Goal: Complete Application Form: Complete application form

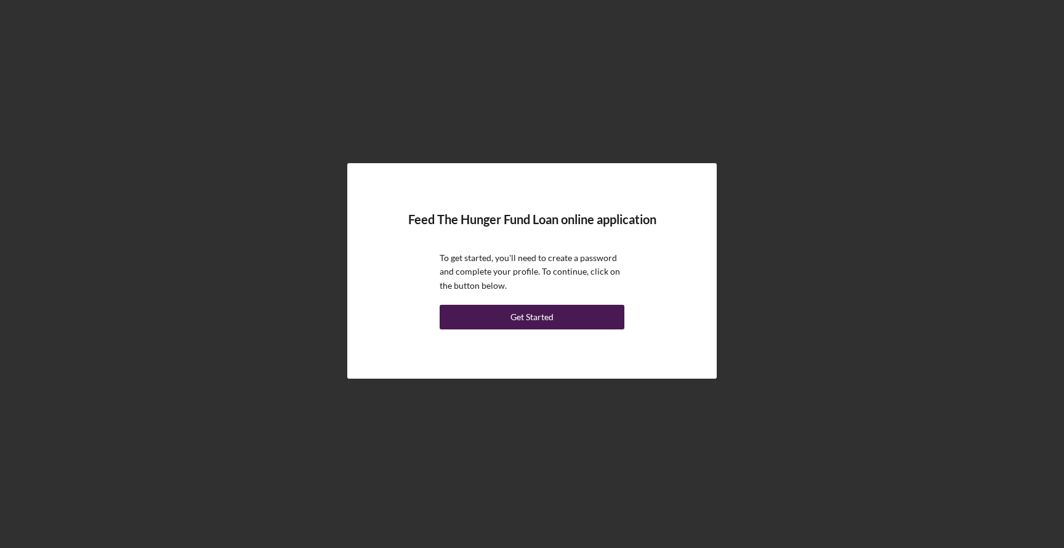
click at [507, 317] on button "Get Started" at bounding box center [532, 317] width 185 height 25
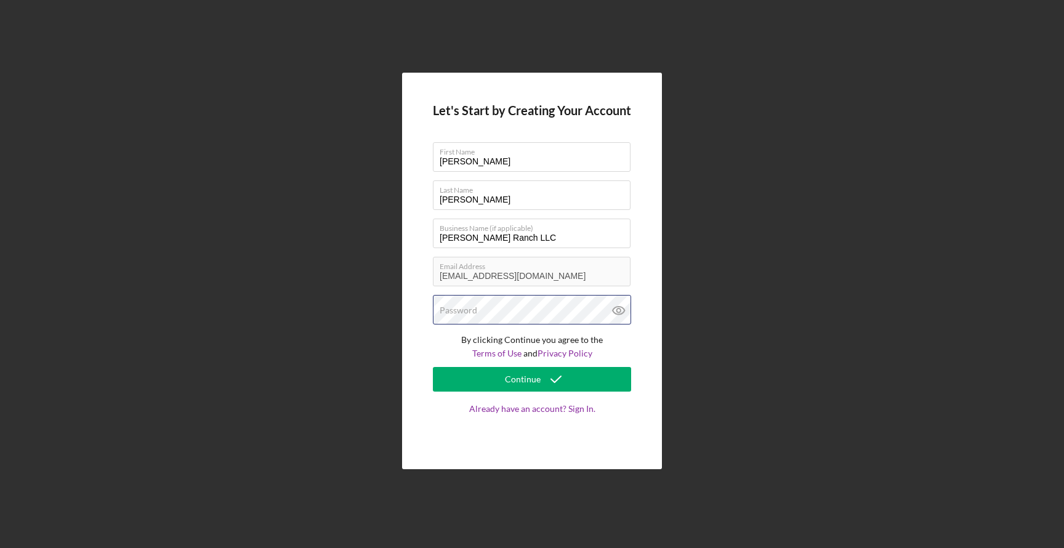
click at [491, 309] on div "Password" at bounding box center [532, 310] width 198 height 31
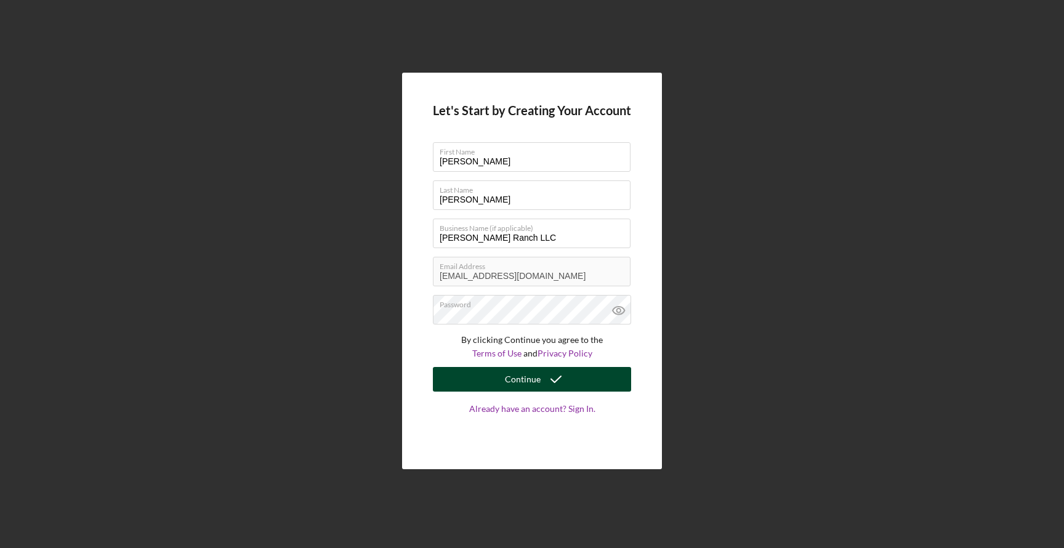
click at [517, 386] on div "Continue" at bounding box center [523, 379] width 36 height 25
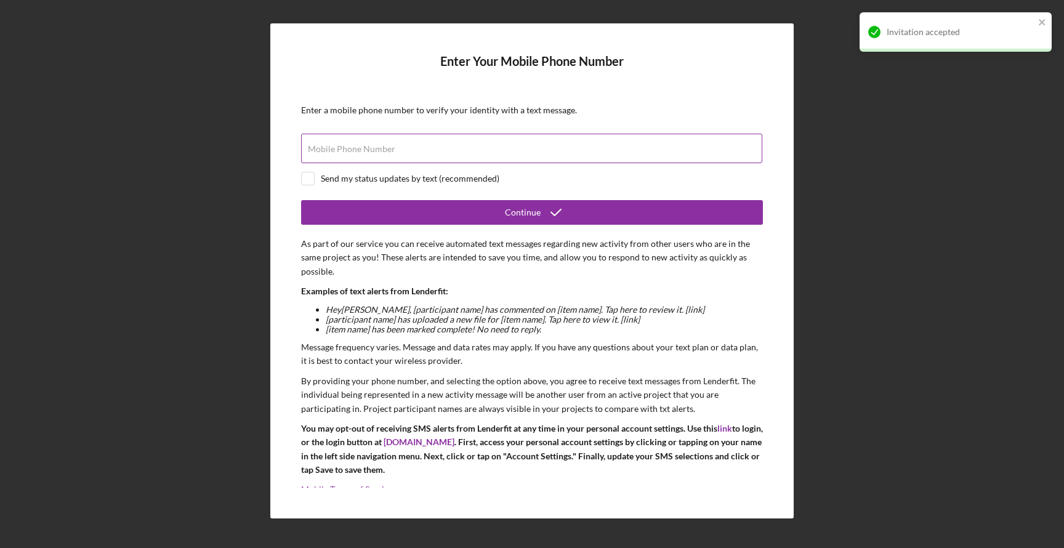
click at [368, 147] on label "Mobile Phone Number" at bounding box center [351, 149] width 87 height 10
click at [368, 147] on input "Mobile Phone Number" at bounding box center [531, 149] width 461 height 30
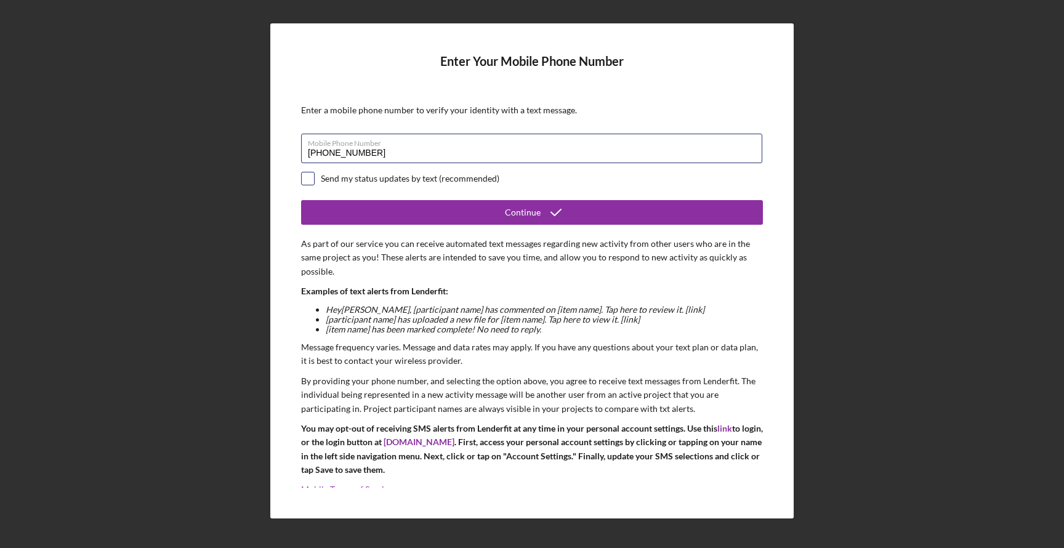
type input "[PHONE_NUMBER]"
click at [305, 178] on input "checkbox" at bounding box center [308, 178] width 12 height 12
checkbox input "true"
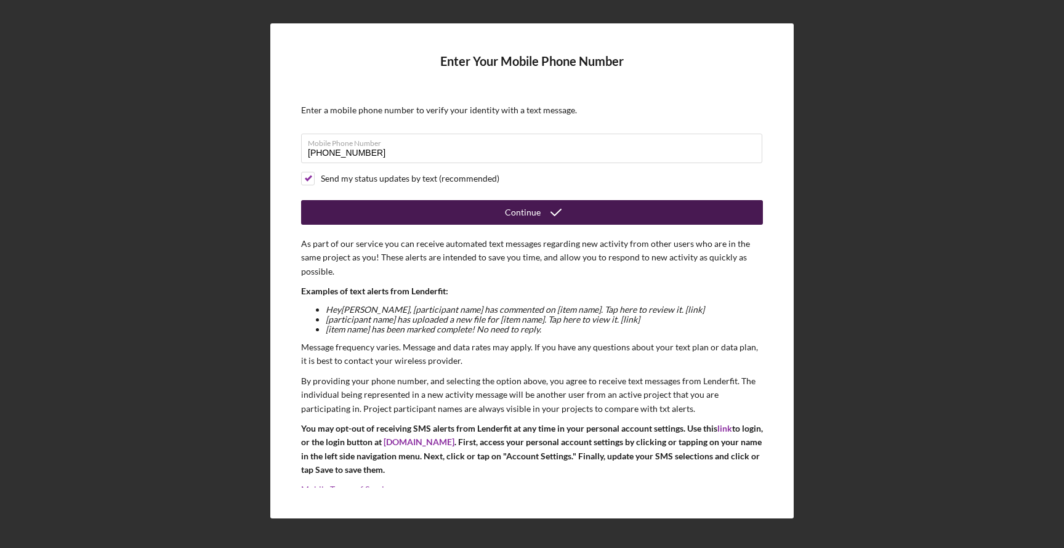
click at [367, 212] on button "Continue" at bounding box center [532, 212] width 462 height 25
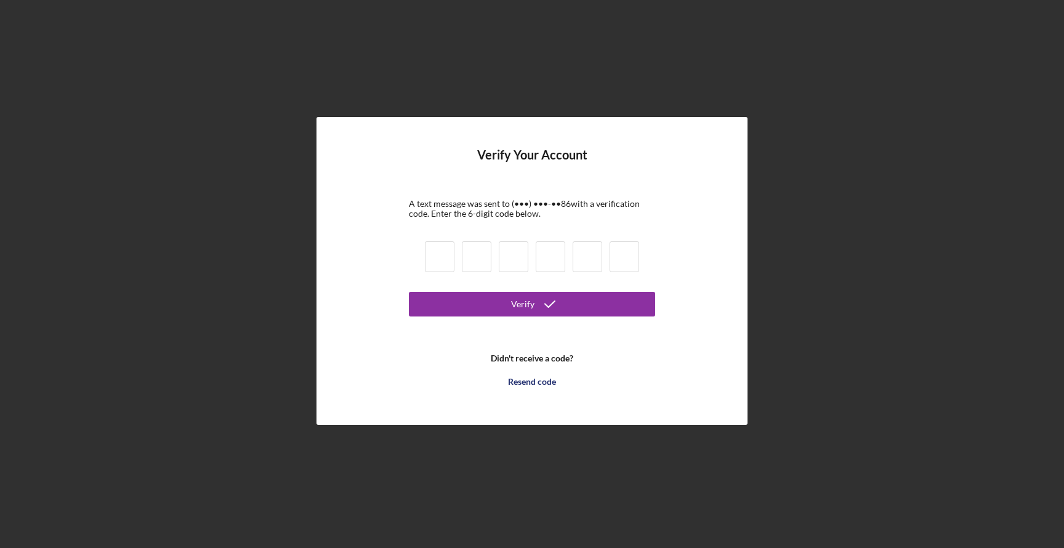
click at [455, 253] on div at bounding box center [532, 259] width 222 height 42
click at [450, 253] on input at bounding box center [440, 256] width 30 height 31
type input "4"
type input "5"
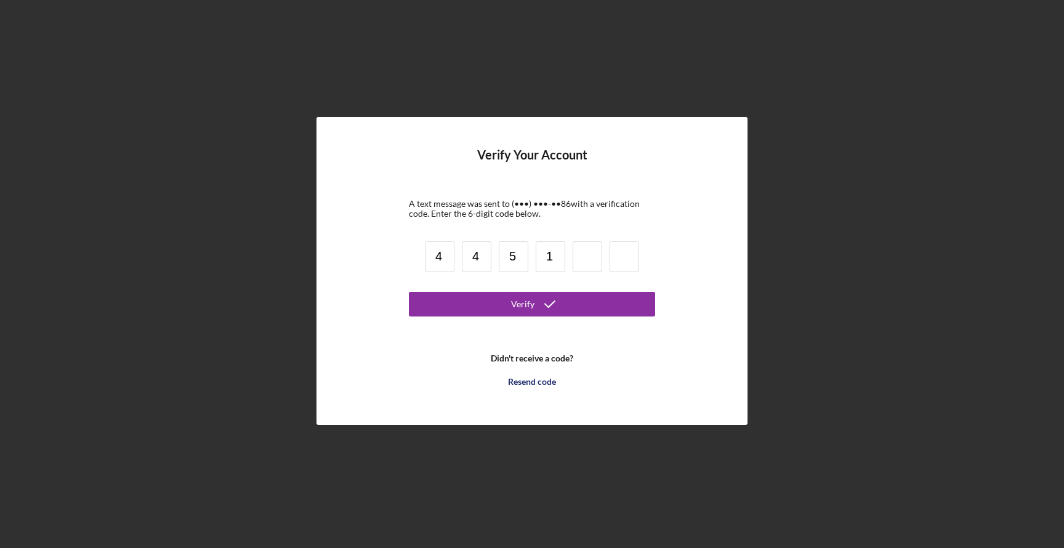
type input "1"
type input "2"
type input "9"
click at [458, 316] on form "Verify Your Account A text message was sent to (•••) •••-•• 86 with a verificat…" at bounding box center [532, 271] width 246 height 246
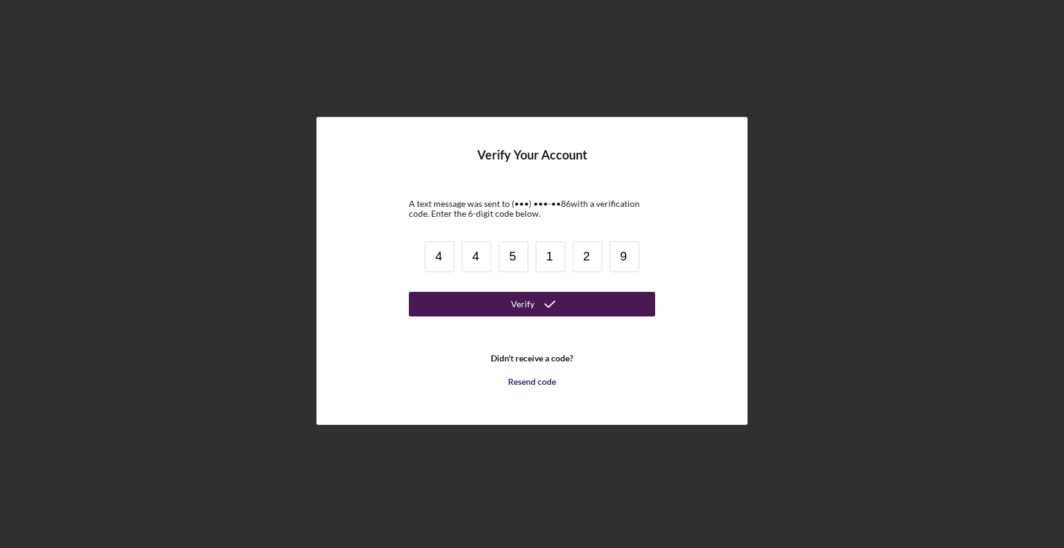
click at [458, 309] on button "Verify" at bounding box center [532, 304] width 246 height 25
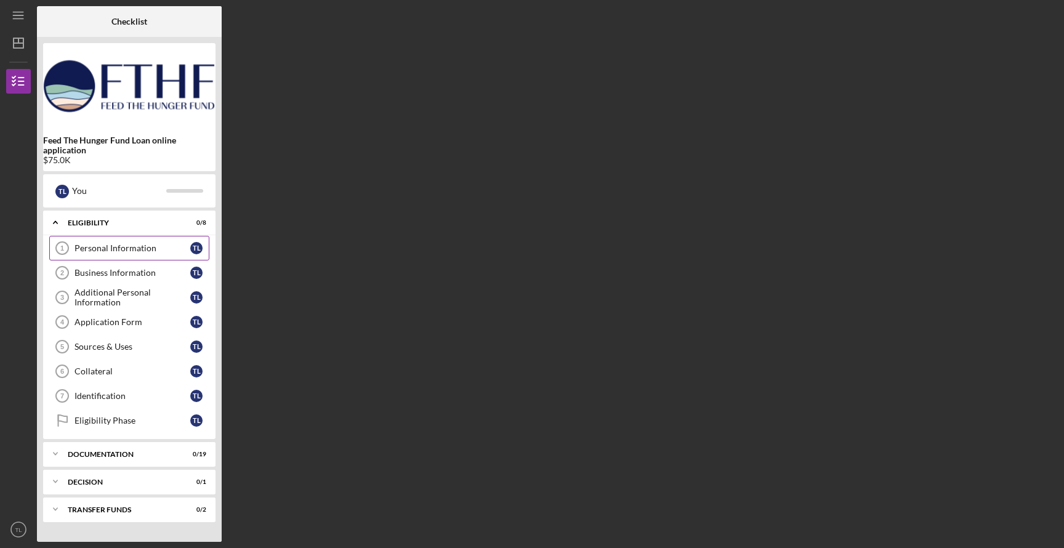
click at [104, 247] on div "Personal Information" at bounding box center [133, 248] width 116 height 10
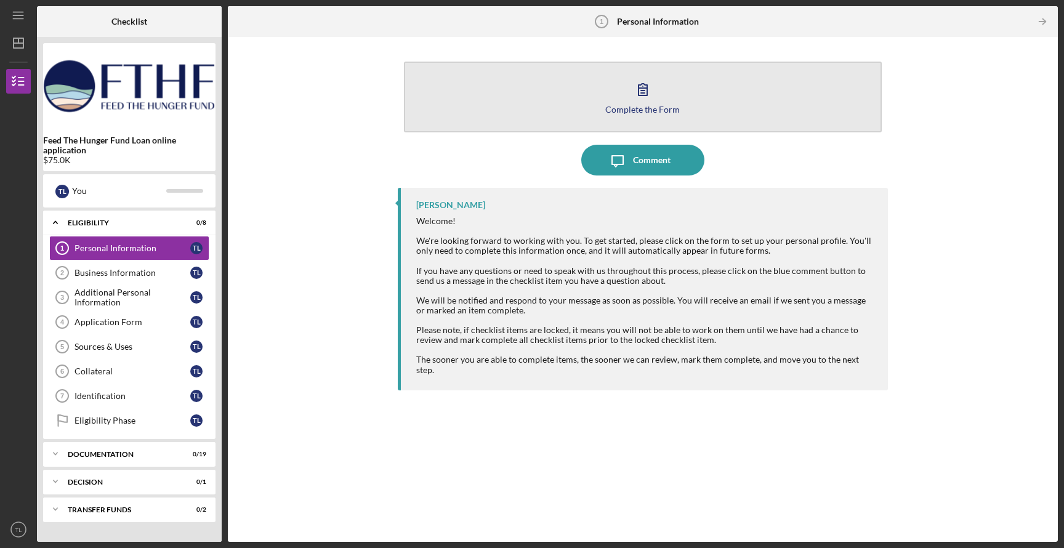
click at [643, 117] on button "Complete the Form Form" at bounding box center [643, 97] width 479 height 71
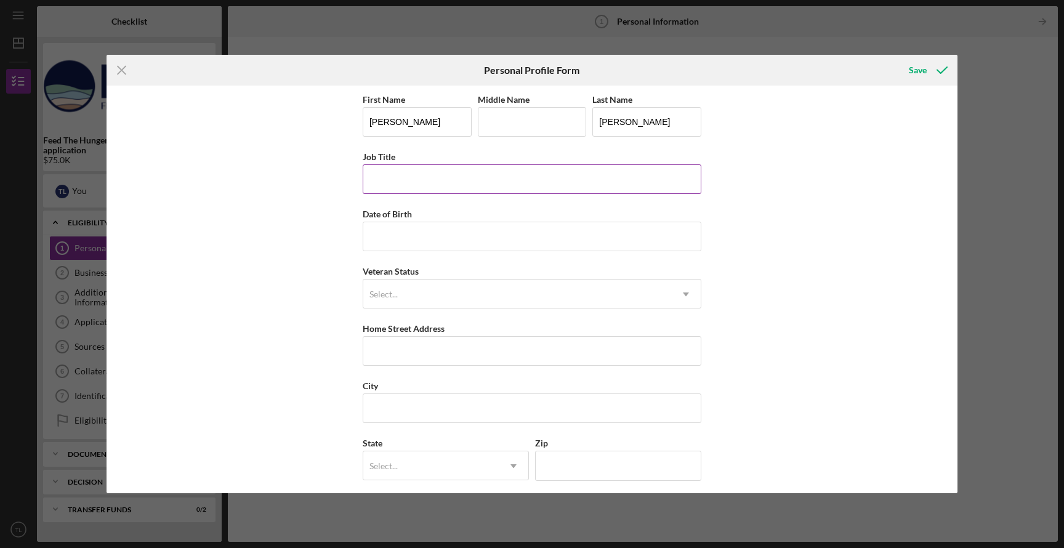
click at [380, 176] on input "Job Title" at bounding box center [532, 179] width 339 height 30
type input "R"
type input "Land Manager/Ranch Manager"
click at [379, 238] on input "Date of Birth" at bounding box center [532, 237] width 339 height 30
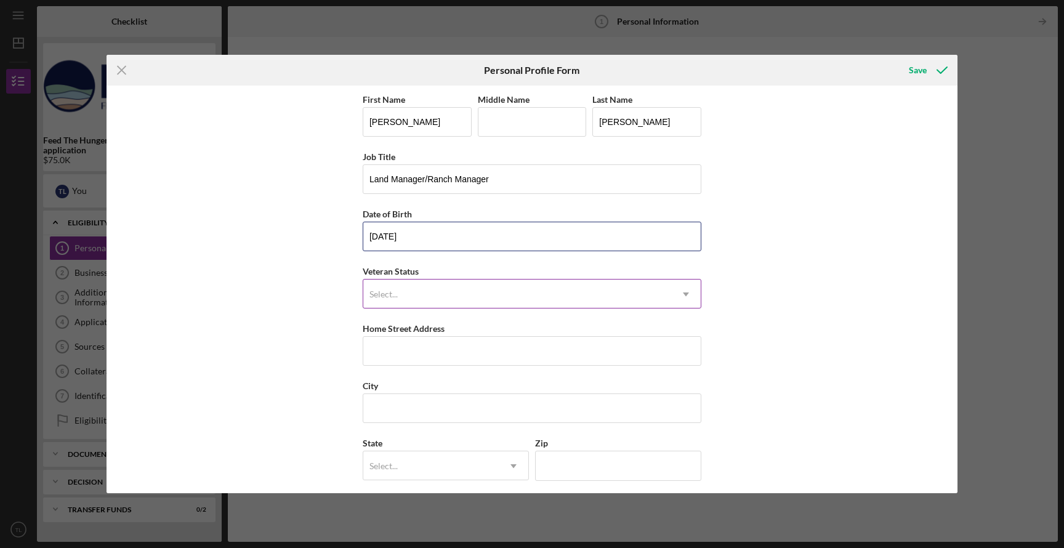
type input "[DATE]"
click at [370, 296] on div "Select..." at bounding box center [384, 294] width 28 height 10
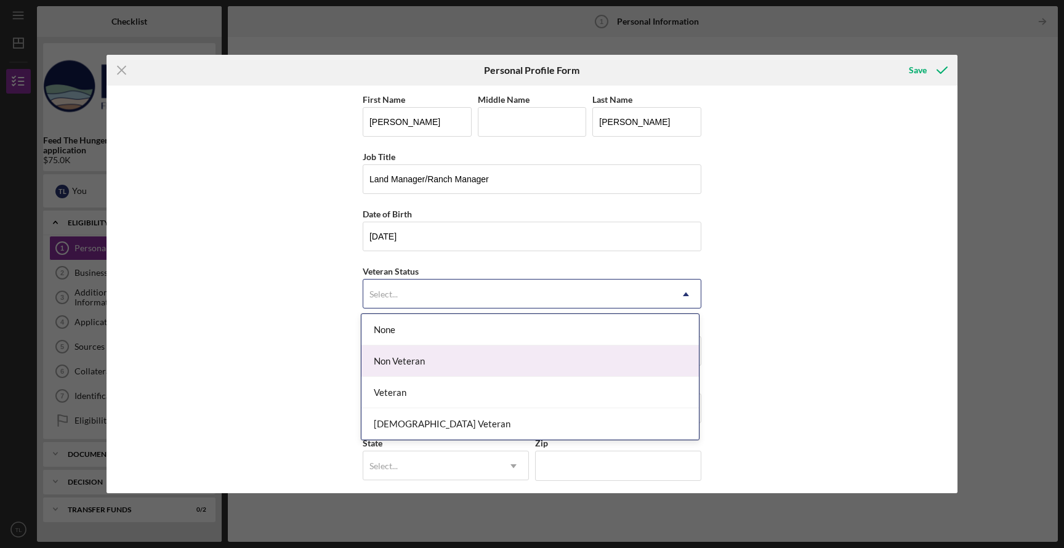
click at [387, 335] on div "None" at bounding box center [531, 329] width 338 height 31
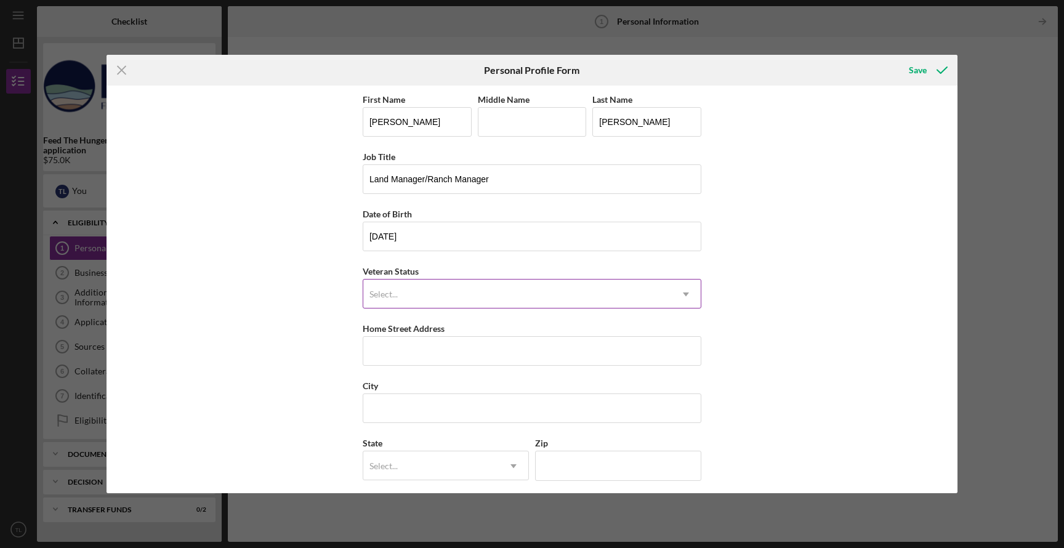
click at [416, 306] on div "Select..." at bounding box center [517, 294] width 308 height 28
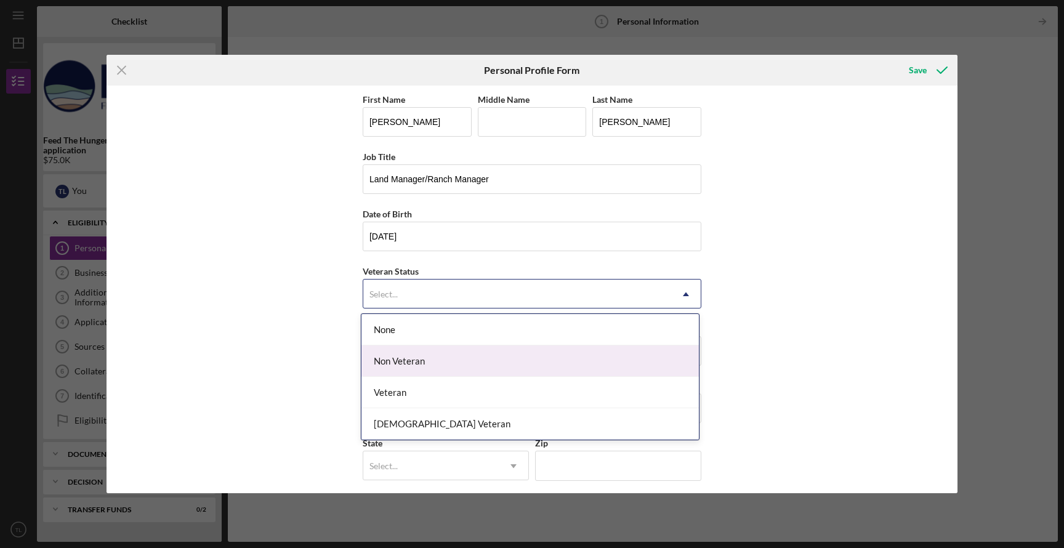
click at [408, 362] on div "Non Veteran" at bounding box center [531, 361] width 338 height 31
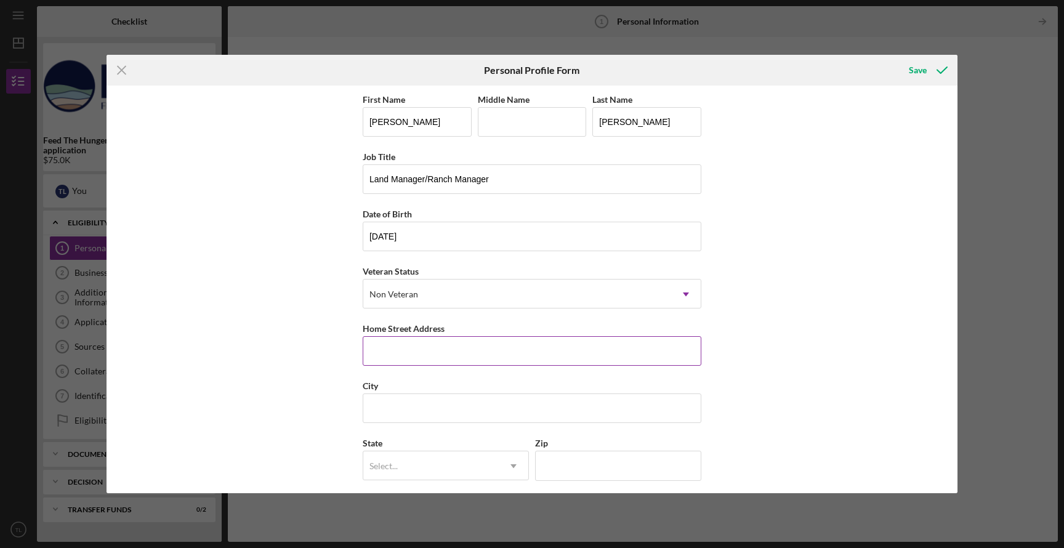
click at [409, 358] on input "Home Street Address" at bounding box center [532, 351] width 339 height 30
type input "[STREET_ADDRESS]"
type input "N"
type input "Hilo"
type input "HI"
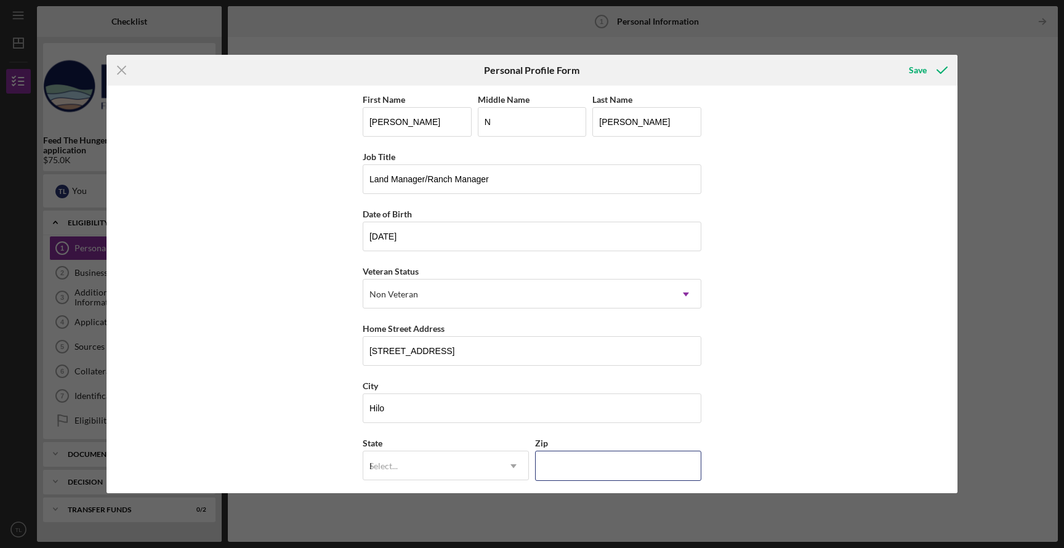
type input "96720"
type input "[GEOGRAPHIC_DATA]"
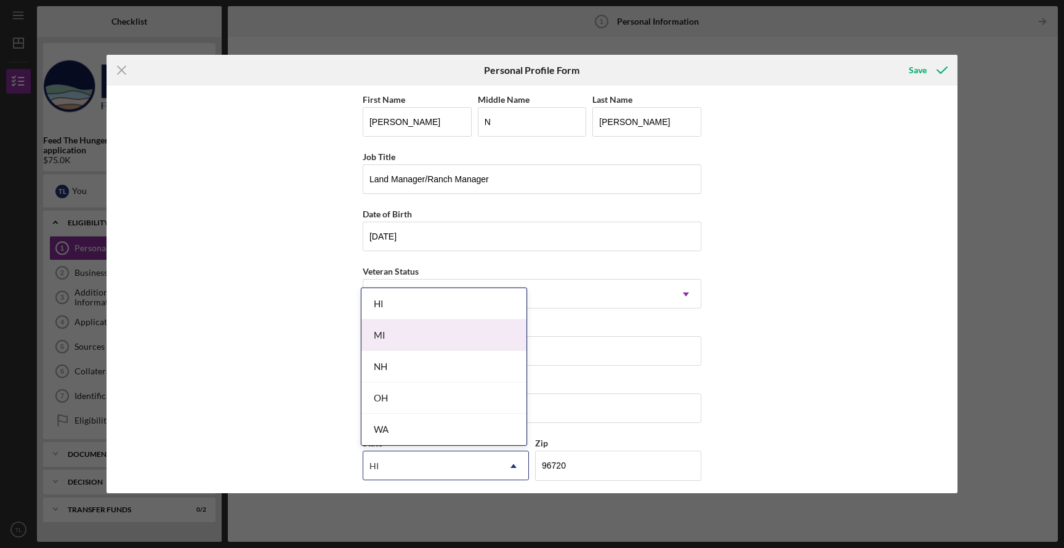
click at [416, 299] on div "HI" at bounding box center [444, 303] width 165 height 31
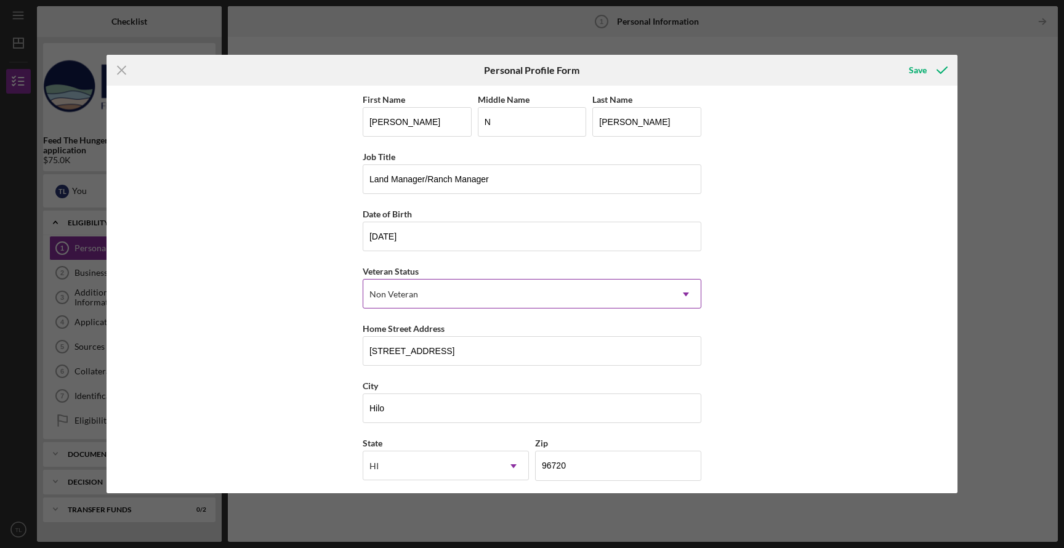
scroll to position [63, 0]
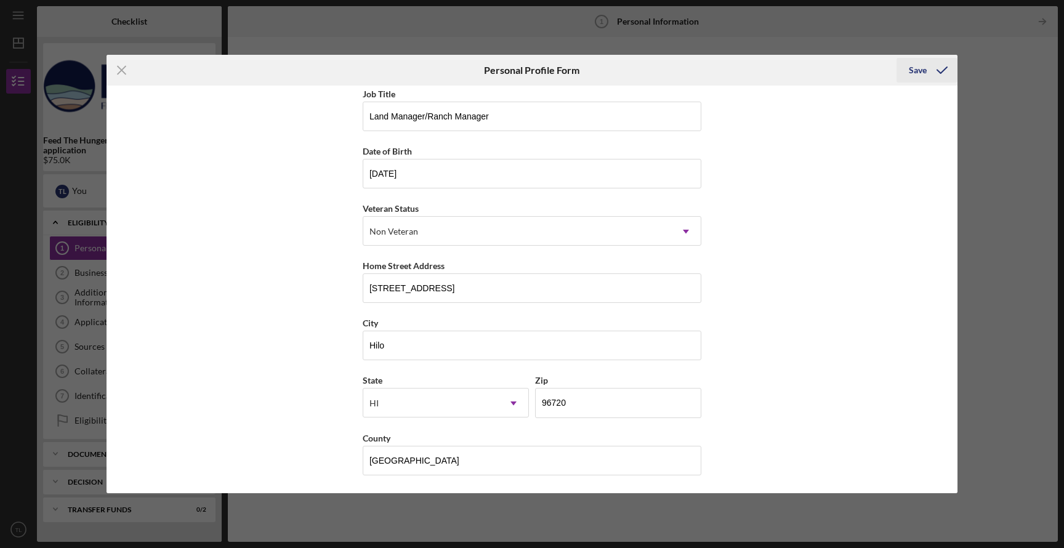
click at [917, 70] on div "Save" at bounding box center [918, 70] width 18 height 25
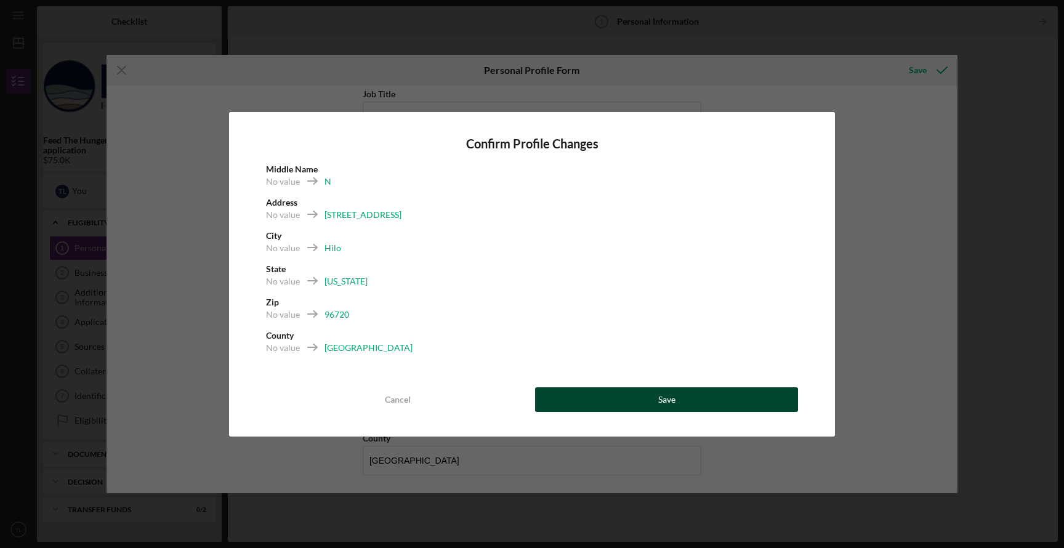
click at [591, 403] on button "Save" at bounding box center [666, 399] width 263 height 25
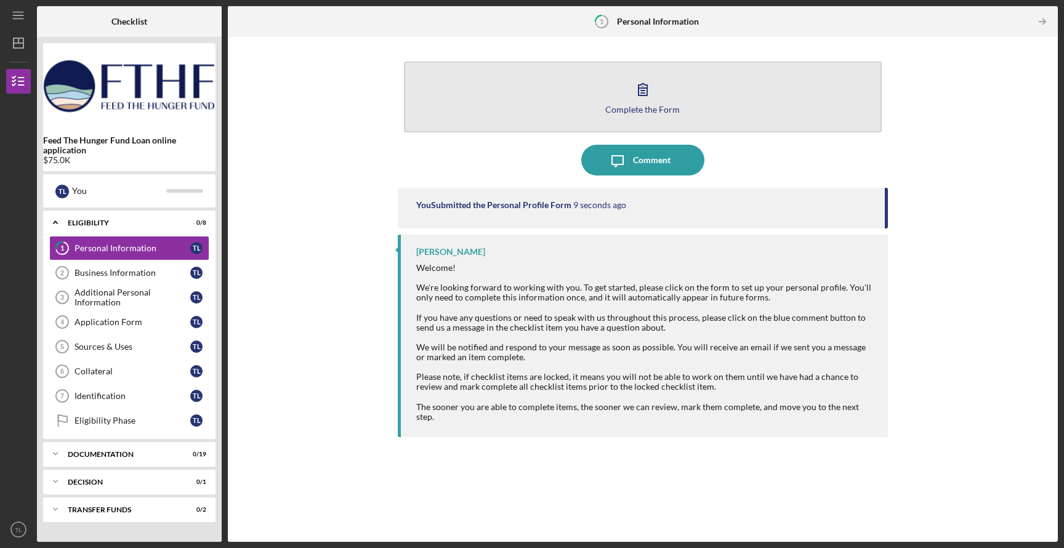
click at [624, 111] on div "Complete the Form" at bounding box center [642, 109] width 75 height 9
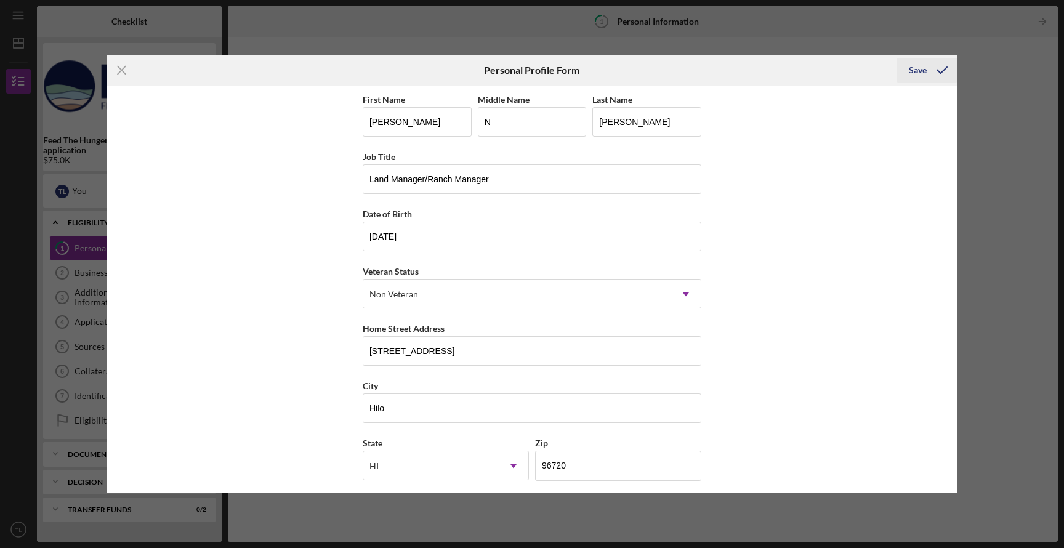
click at [907, 75] on button "Save" at bounding box center [927, 70] width 61 height 25
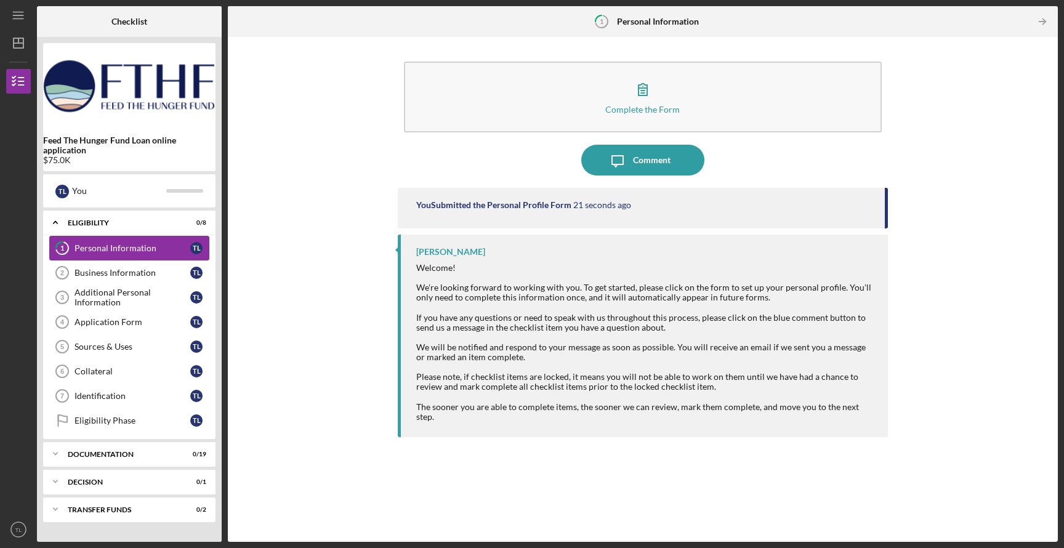
click at [102, 248] on div "Personal Information" at bounding box center [133, 248] width 116 height 10
click at [129, 277] on div "Business Information" at bounding box center [133, 273] width 116 height 10
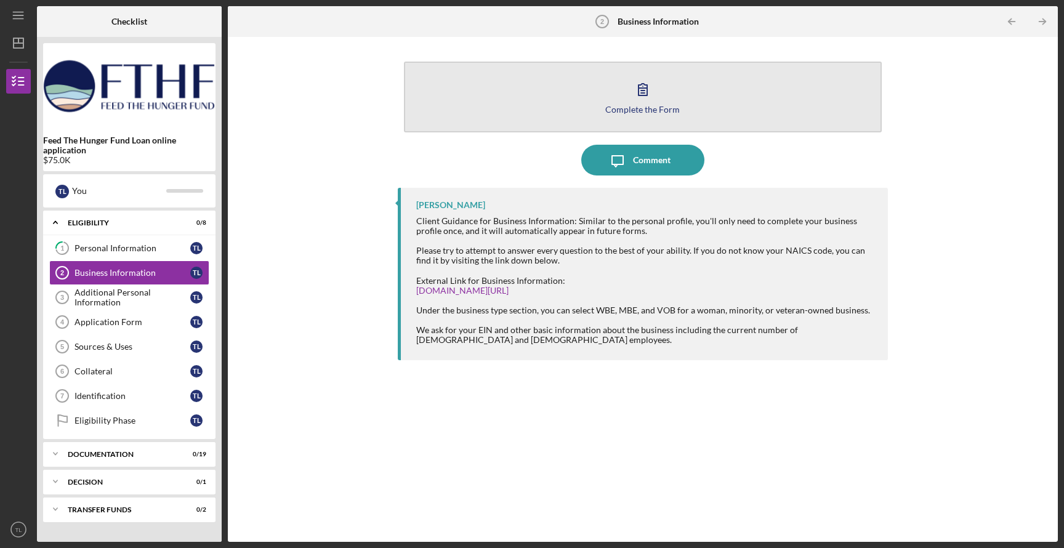
click at [636, 107] on div "Complete the Form" at bounding box center [642, 109] width 75 height 9
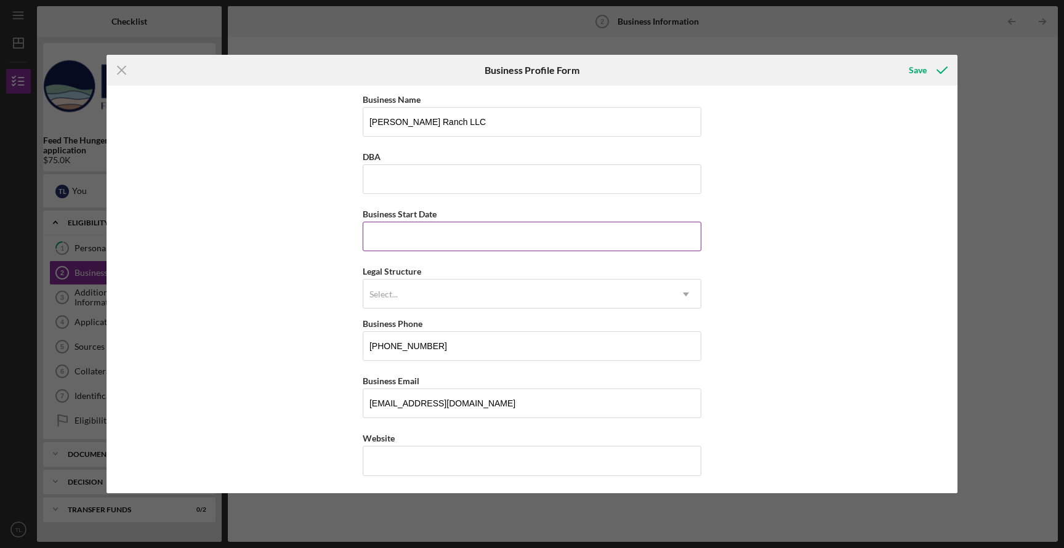
click at [394, 243] on input "Business Start Date" at bounding box center [532, 237] width 339 height 30
click at [122, 68] on icon "Icon/Menu Close" at bounding box center [122, 70] width 31 height 31
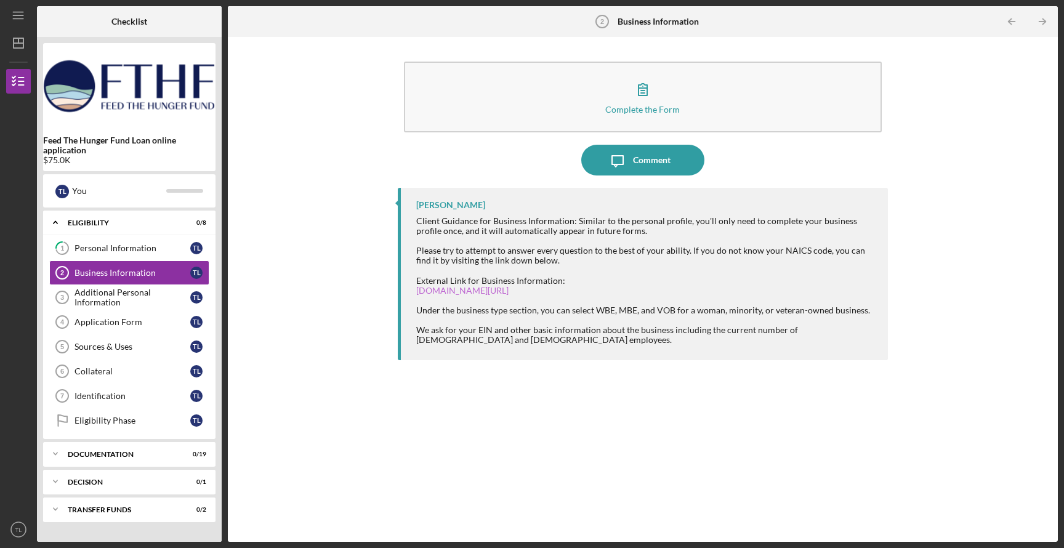
click at [487, 293] on link "[DOMAIN_NAME][URL]" at bounding box center [462, 290] width 92 height 10
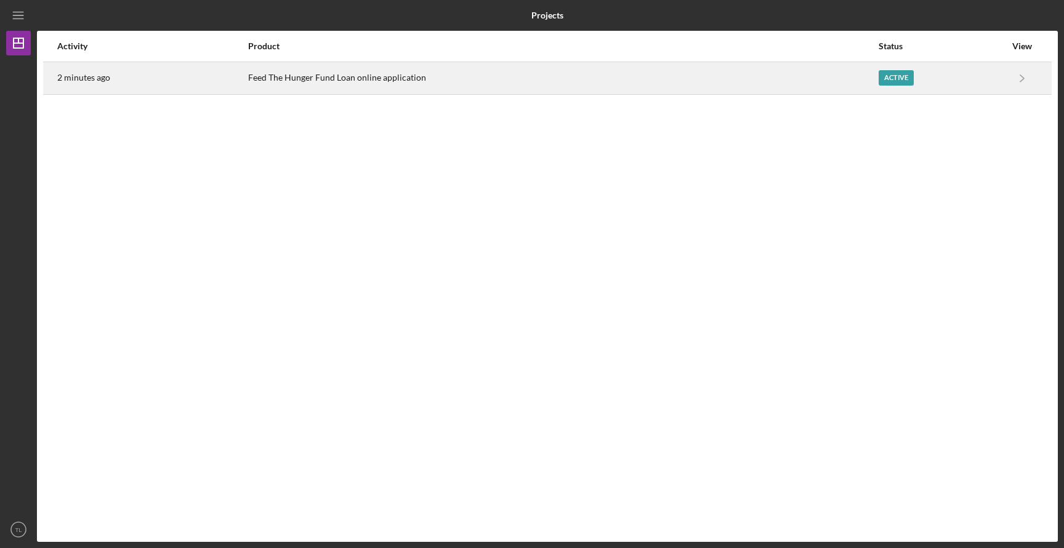
click at [584, 76] on div "Feed The Hunger Fund Loan online application" at bounding box center [562, 78] width 629 height 31
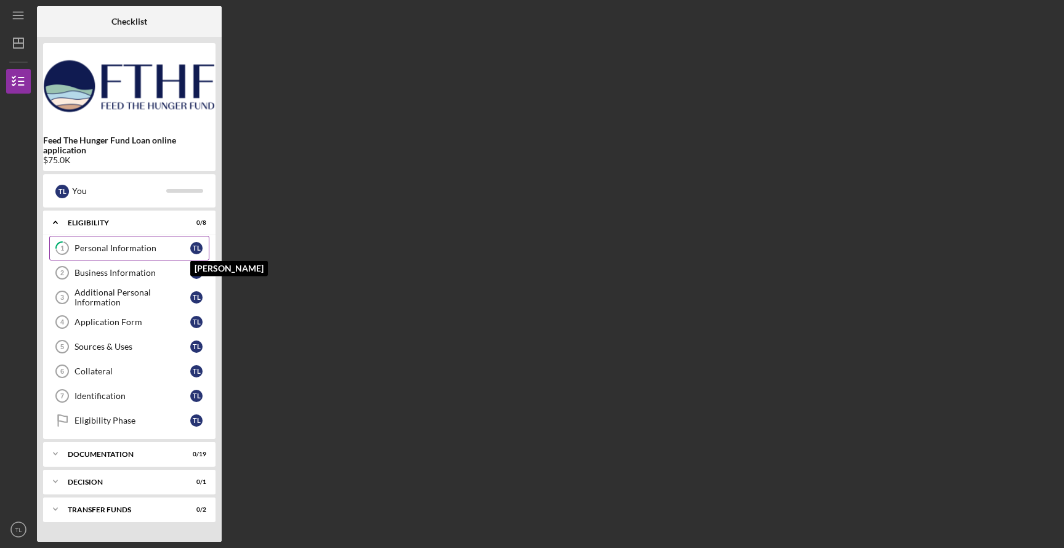
click at [193, 249] on div "T L" at bounding box center [196, 248] width 12 height 12
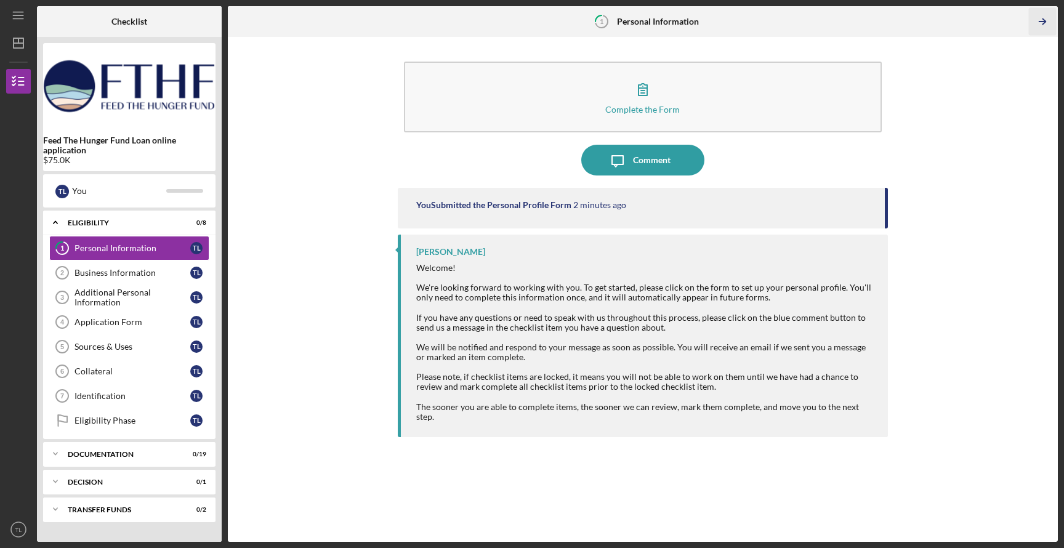
click at [1041, 15] on icon "Icon/Table Pagination Arrow" at bounding box center [1043, 22] width 28 height 28
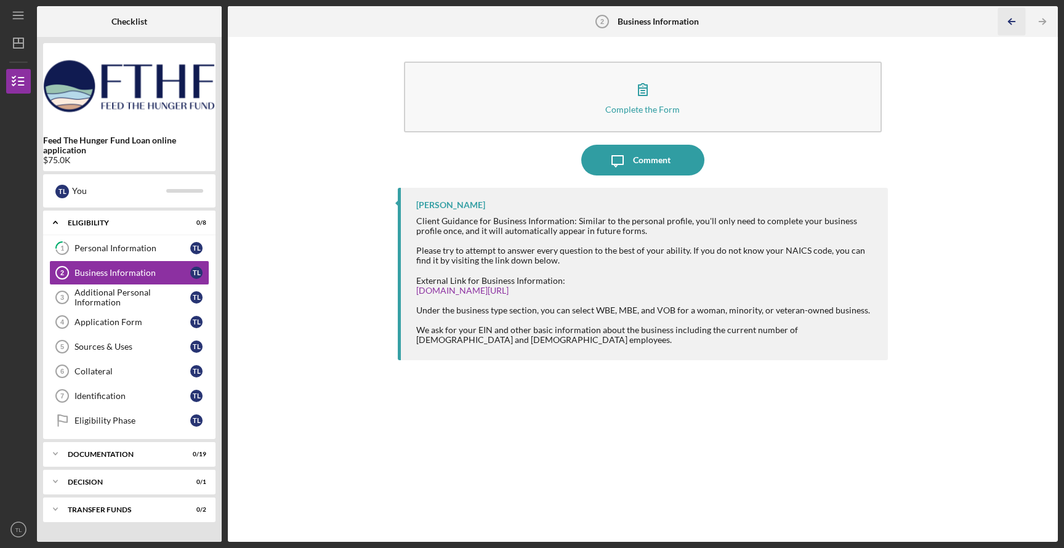
click at [1008, 20] on icon "Icon/Table Pagination Arrow" at bounding box center [1012, 22] width 28 height 28
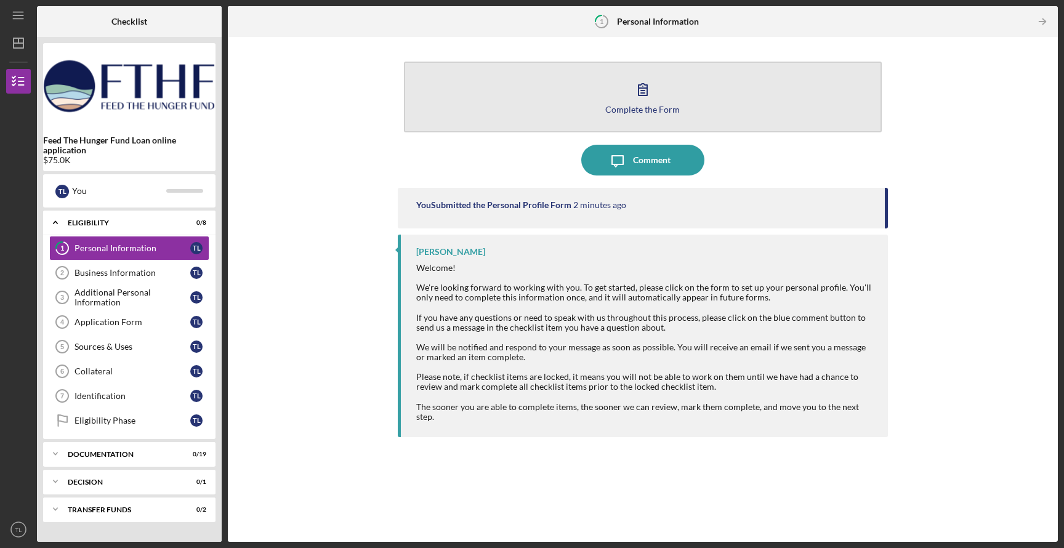
click at [660, 91] on button "Complete the Form Form" at bounding box center [643, 97] width 479 height 71
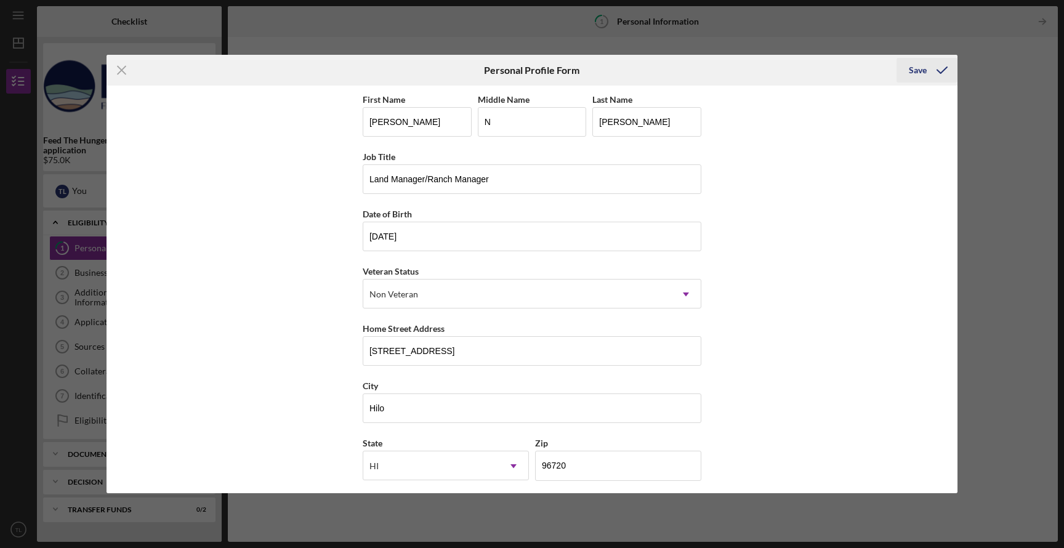
click at [925, 78] on div "Save" at bounding box center [918, 70] width 18 height 25
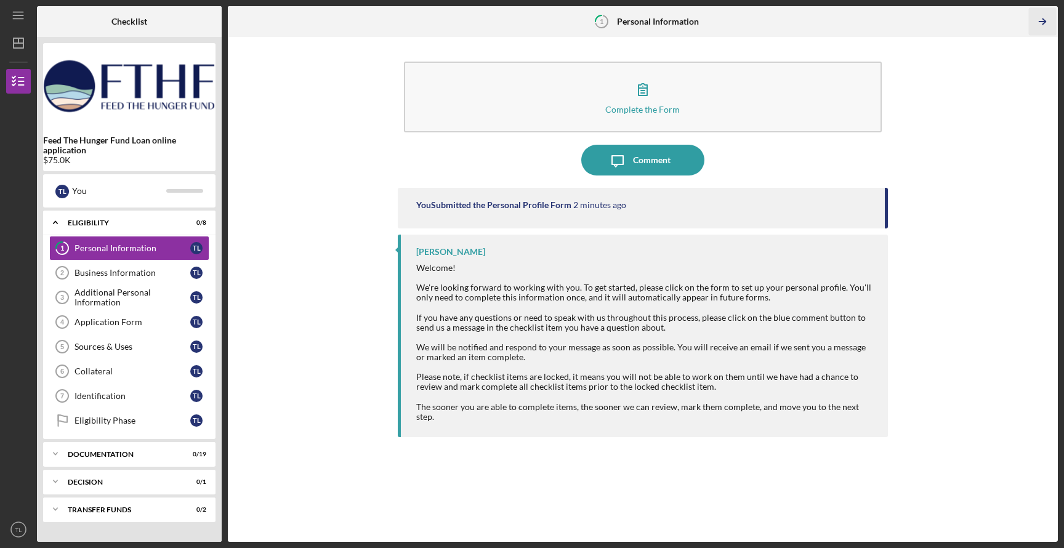
click at [1042, 22] on line "button" at bounding box center [1043, 22] width 6 height 0
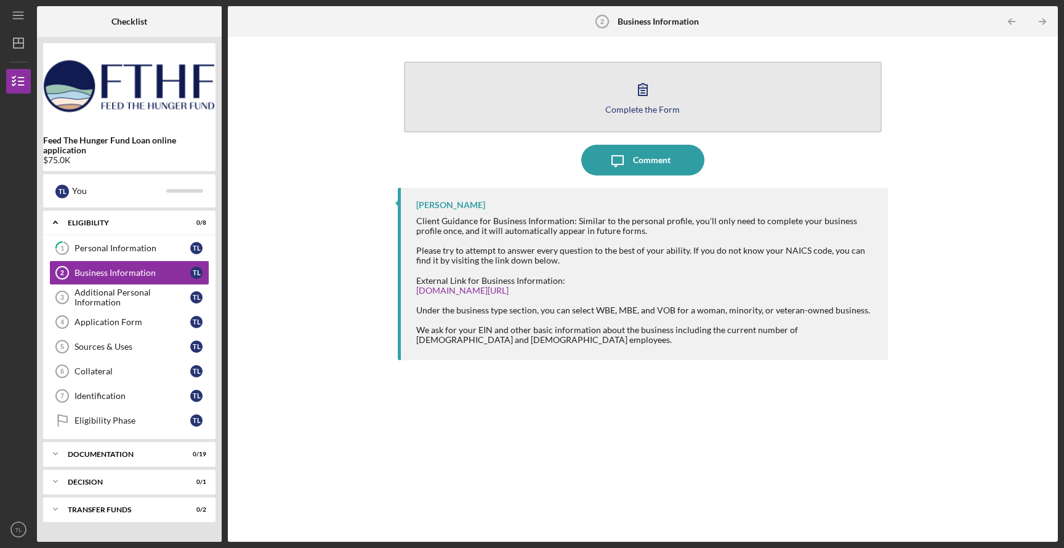
click at [644, 119] on button "Complete the Form Form" at bounding box center [643, 97] width 479 height 71
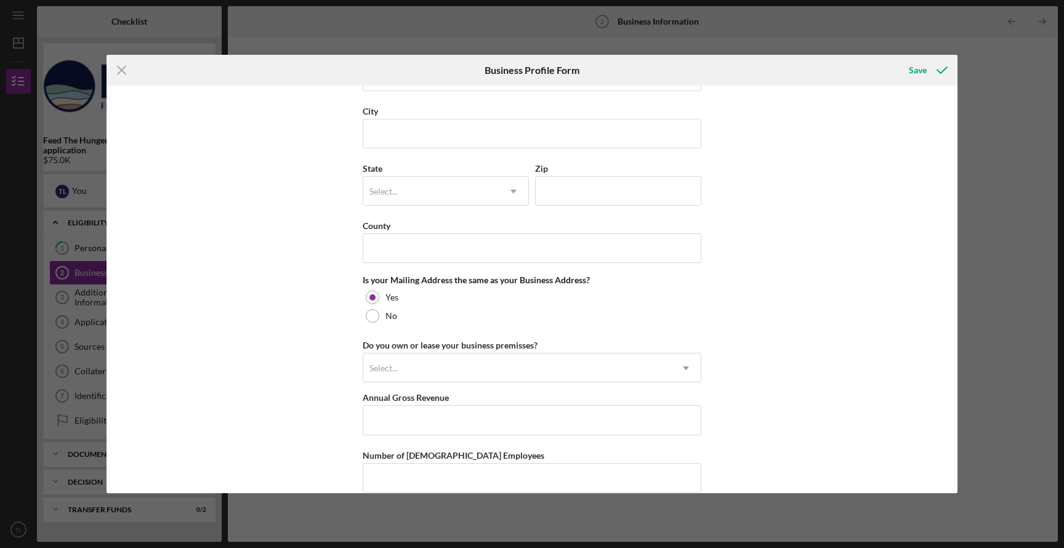
scroll to position [851, 0]
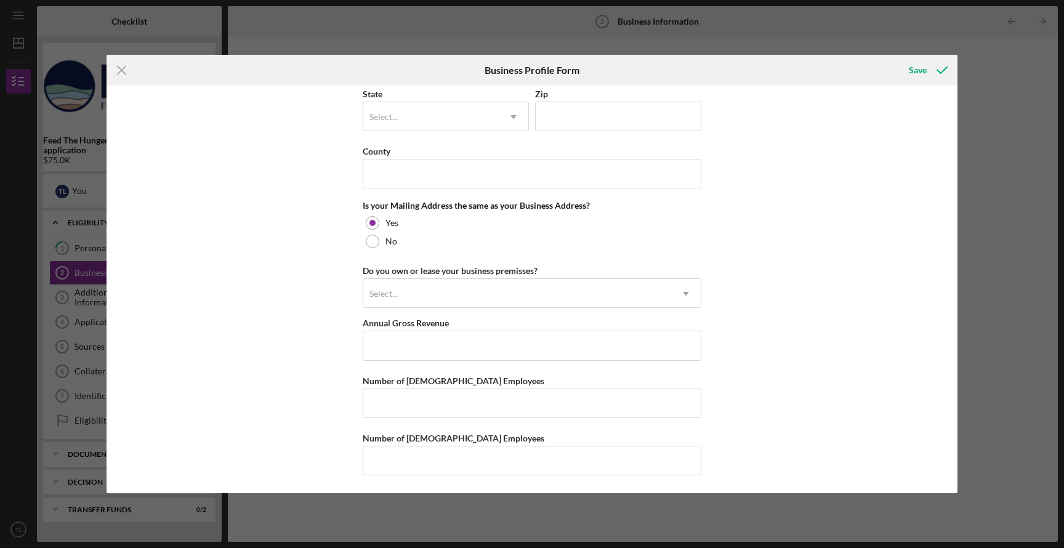
click at [417, 299] on div "Select..." at bounding box center [517, 294] width 308 height 28
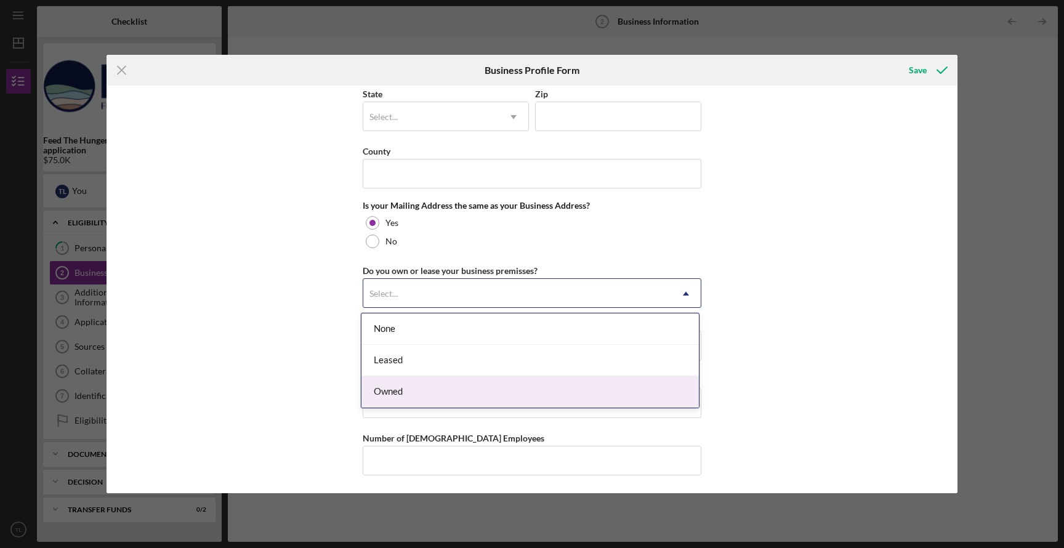
click at [399, 397] on div "Owned" at bounding box center [531, 391] width 338 height 31
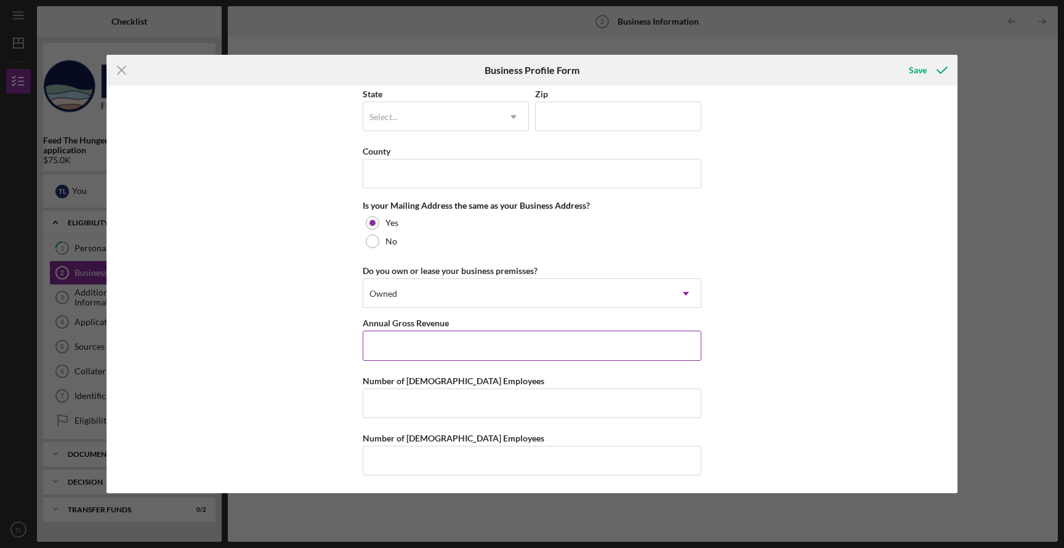
click at [404, 347] on input "Annual Gross Revenue" at bounding box center [532, 346] width 339 height 30
type input "$0"
click at [398, 405] on input "Number of [DEMOGRAPHIC_DATA] Employees" at bounding box center [532, 404] width 339 height 30
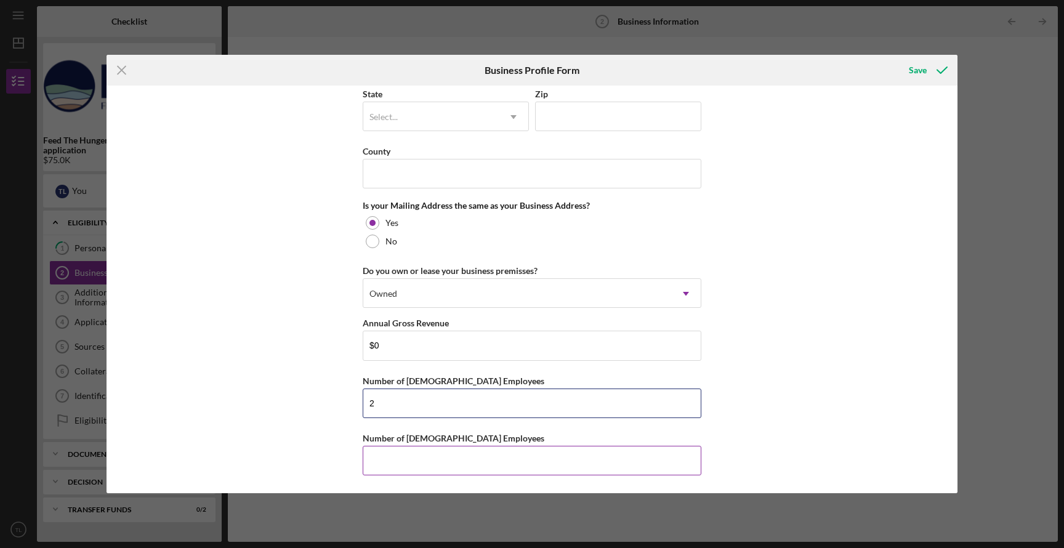
type input "2"
click at [411, 461] on input "Number of [DEMOGRAPHIC_DATA] Employees" at bounding box center [532, 461] width 339 height 30
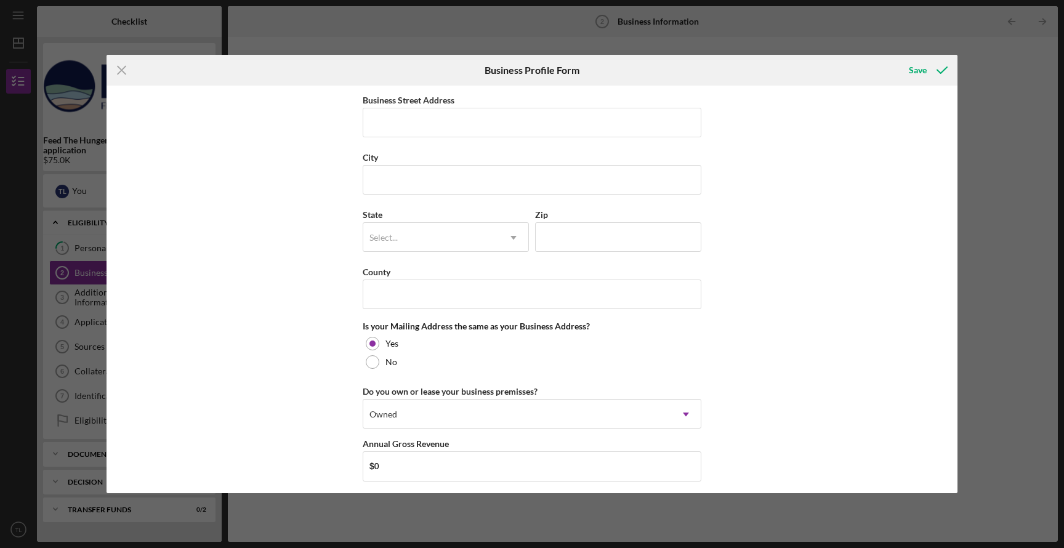
scroll to position [729, 0]
type input "0"
click at [416, 281] on input "County" at bounding box center [532, 296] width 339 height 30
type input "[US_STATE]"
type input "[PERSON_NAME] Ranch LLC"
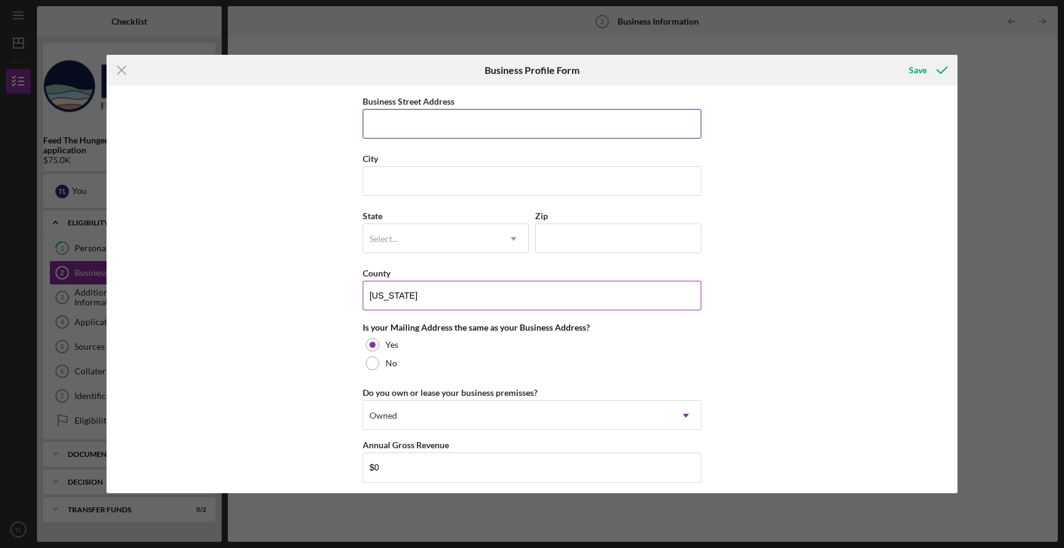
type input "[STREET_ADDRESS]"
type input "Hilo"
type input "[US_STATE]"
type input "96720"
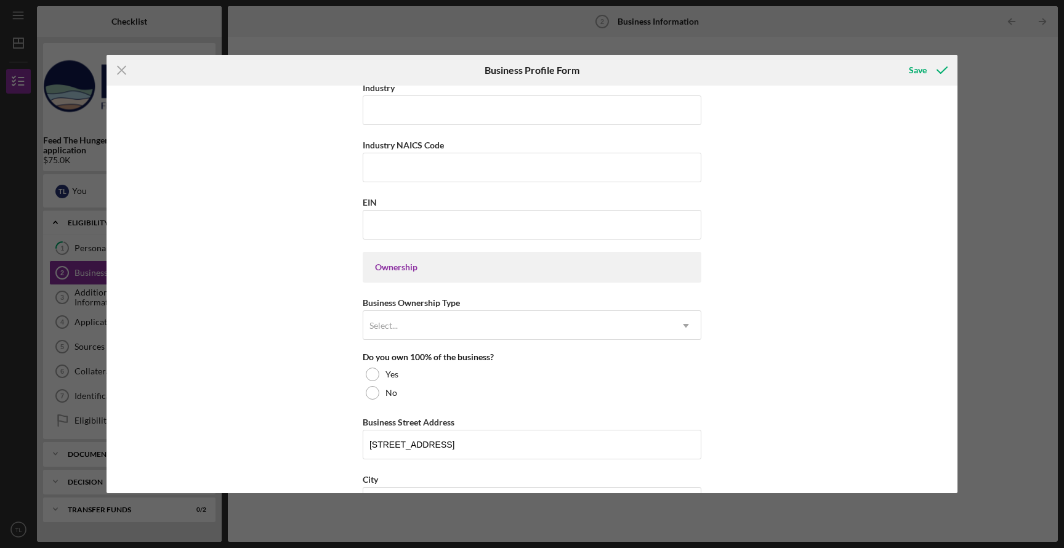
scroll to position [405, 0]
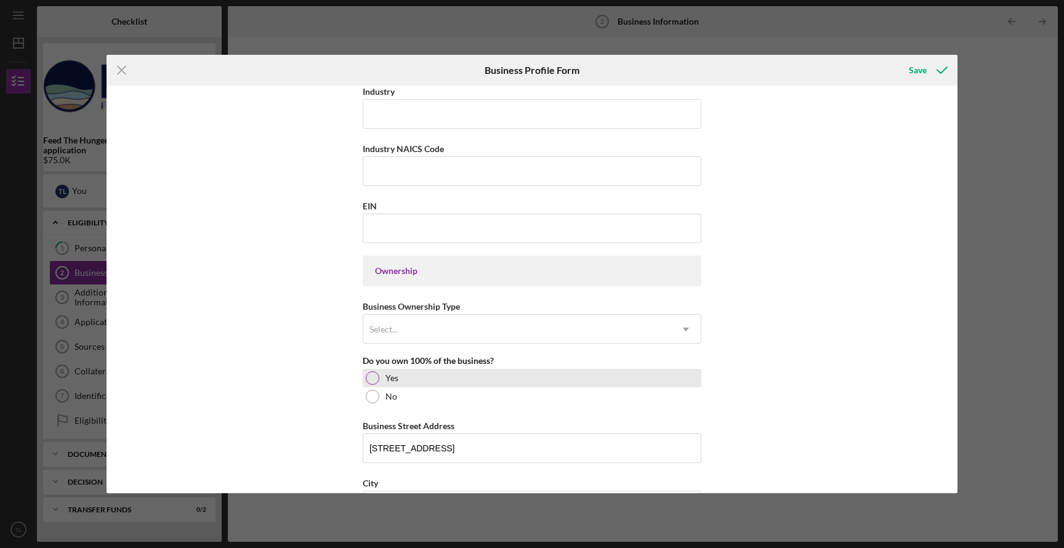
click at [368, 382] on div at bounding box center [373, 378] width 14 height 14
click at [405, 344] on div "Business Name Lyman Ohana Ranch LLC DBA Lyman Ohana Ranch LLC Business Start Da…" at bounding box center [532, 310] width 339 height 1247
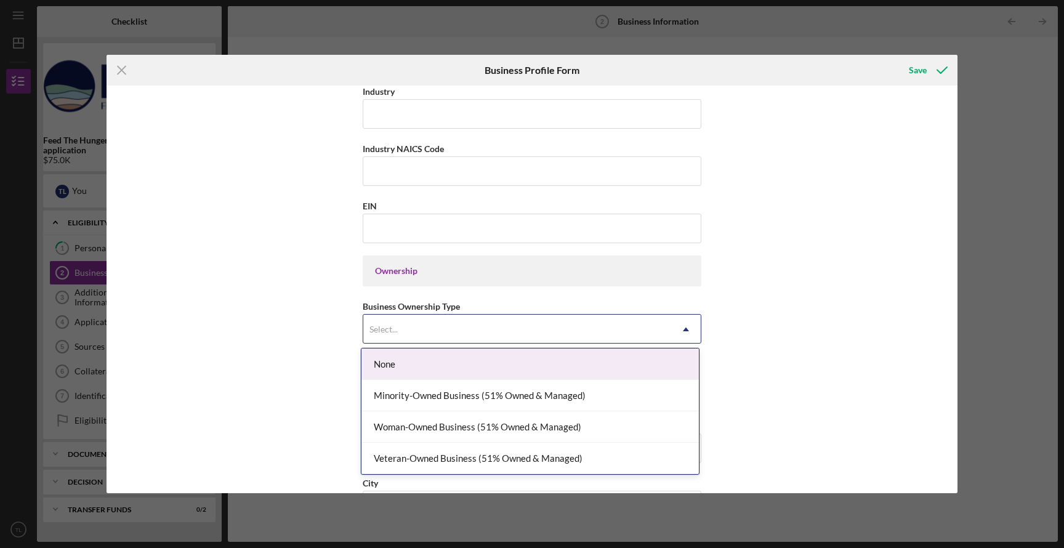
click at [405, 339] on div "Select..." at bounding box center [517, 329] width 308 height 28
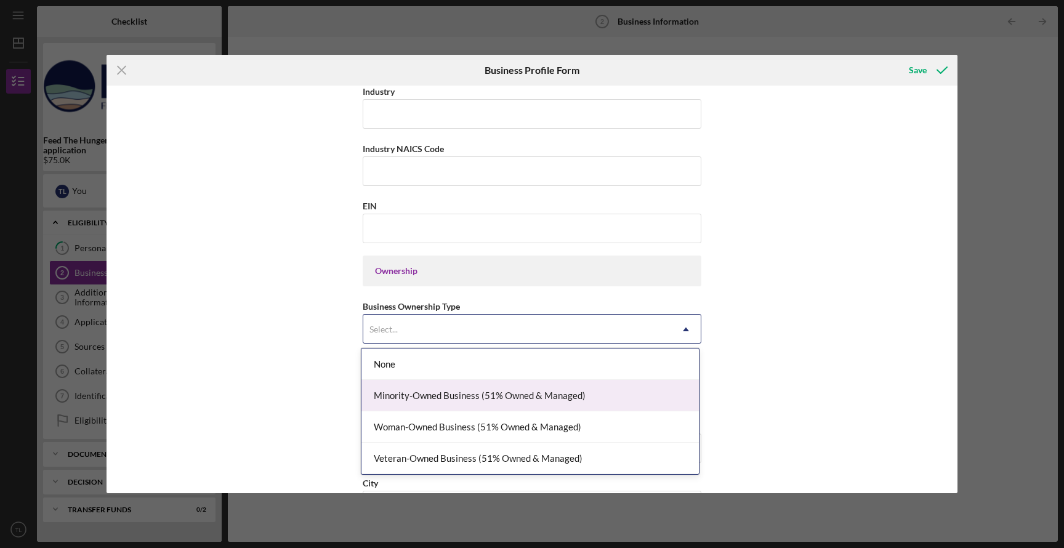
click at [419, 403] on div "Minority-Owned Business (51% Owned & Managed)" at bounding box center [531, 395] width 338 height 31
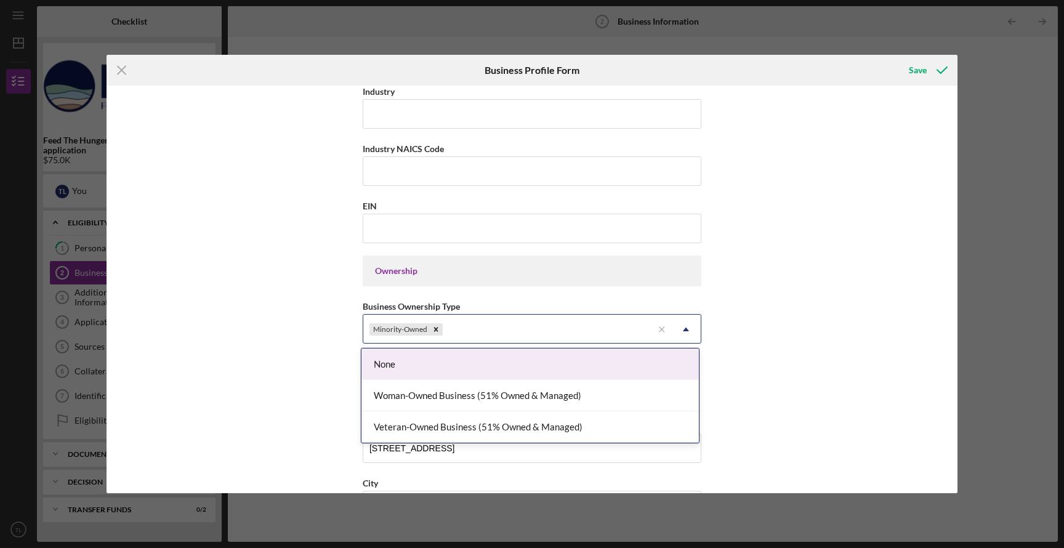
click at [423, 335] on div "Minority-Owned" at bounding box center [406, 329] width 76 height 15
click at [418, 370] on div "None" at bounding box center [531, 364] width 338 height 31
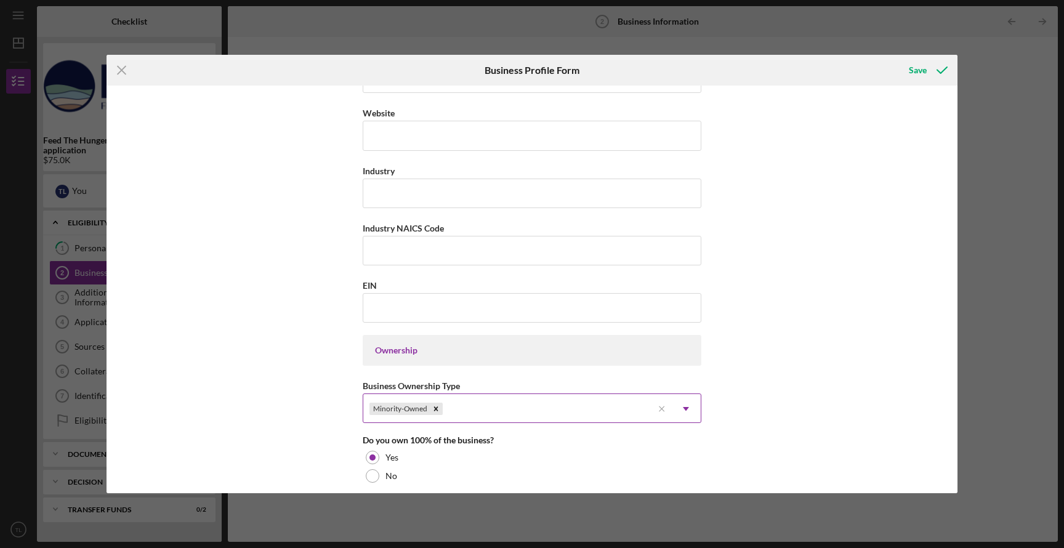
scroll to position [300, 0]
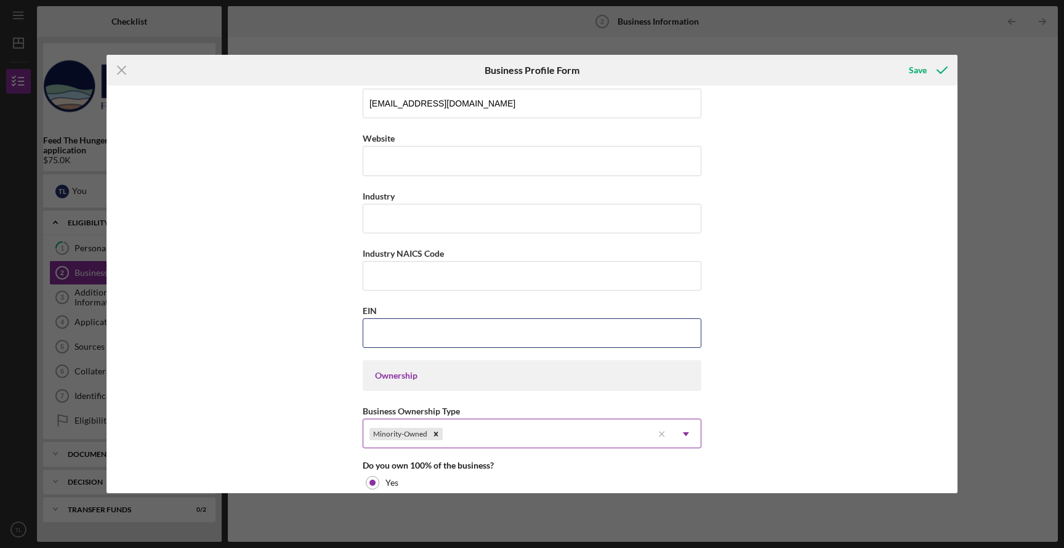
click at [418, 334] on input "EIN" at bounding box center [532, 333] width 339 height 30
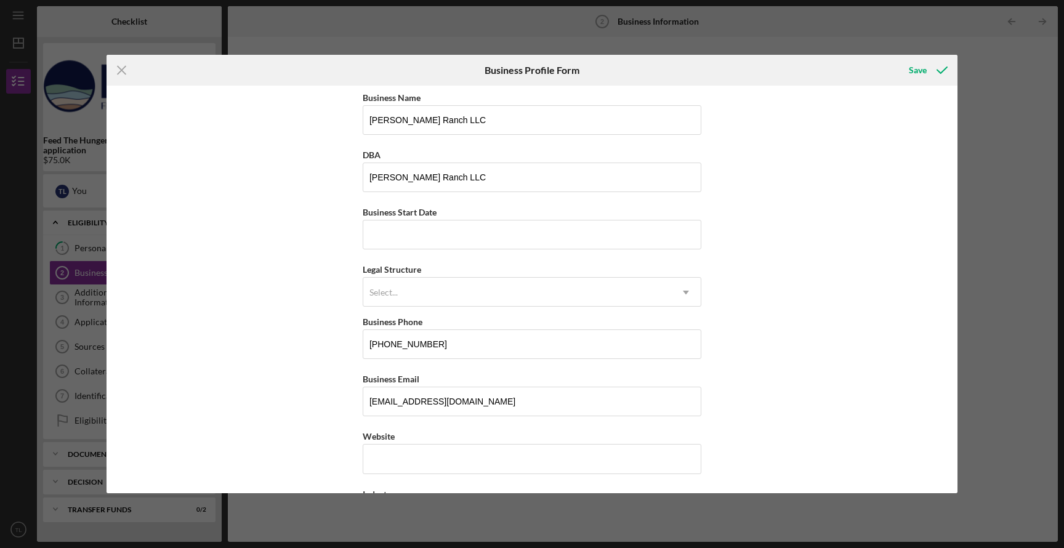
scroll to position [0, 0]
click at [414, 292] on div "Select..." at bounding box center [517, 294] width 308 height 28
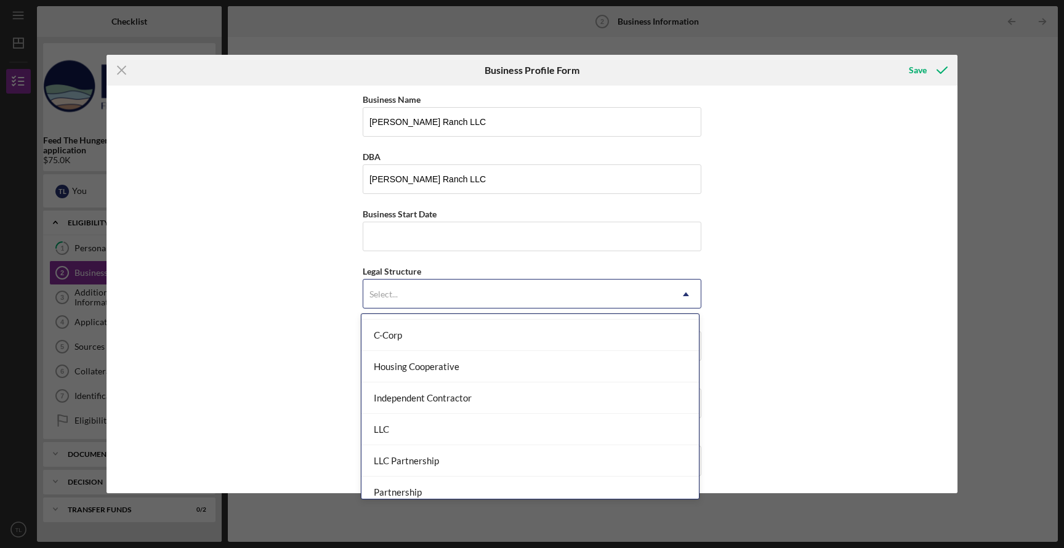
scroll to position [139, 0]
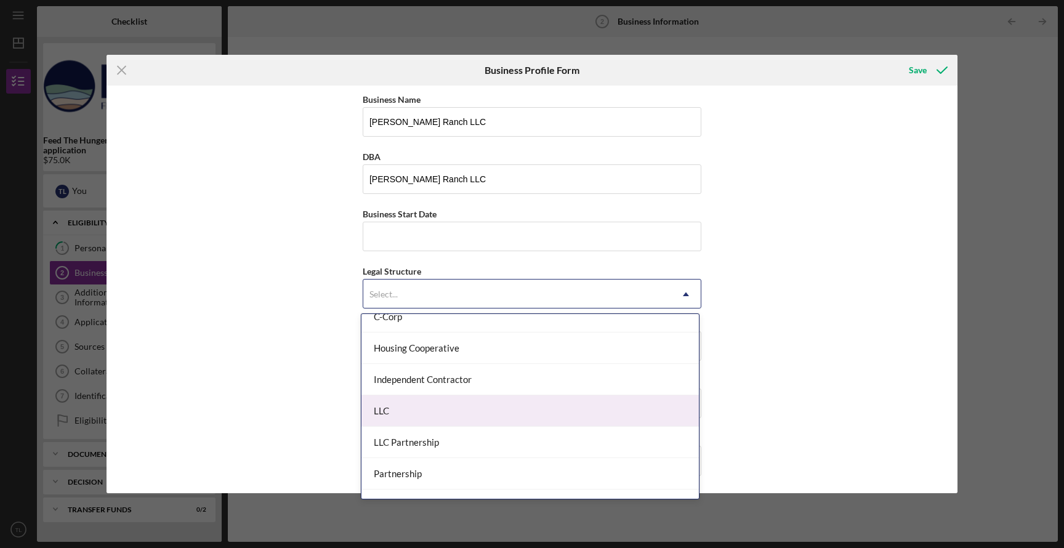
click at [397, 414] on div "LLC" at bounding box center [531, 410] width 338 height 31
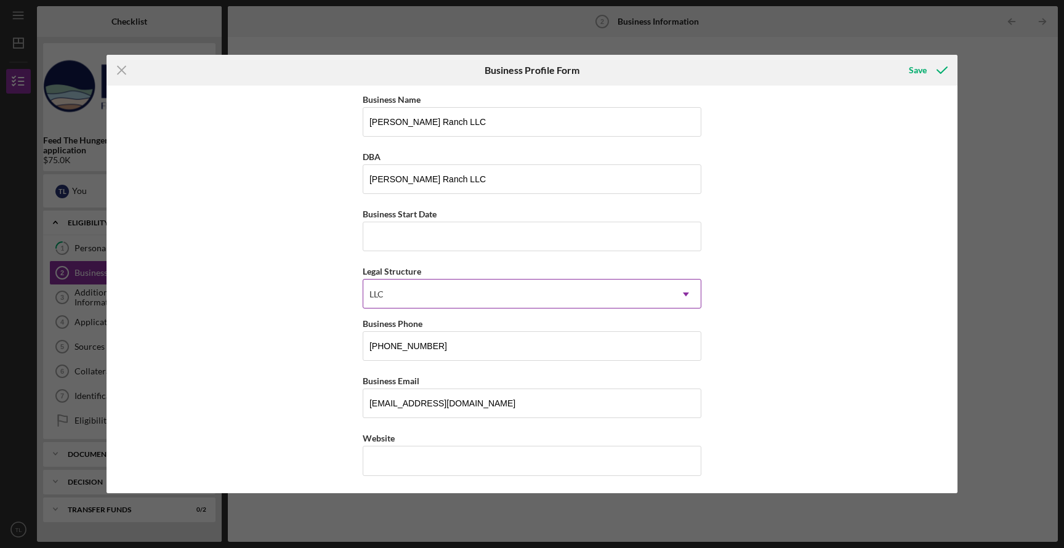
click at [404, 297] on div "LLC" at bounding box center [517, 294] width 308 height 28
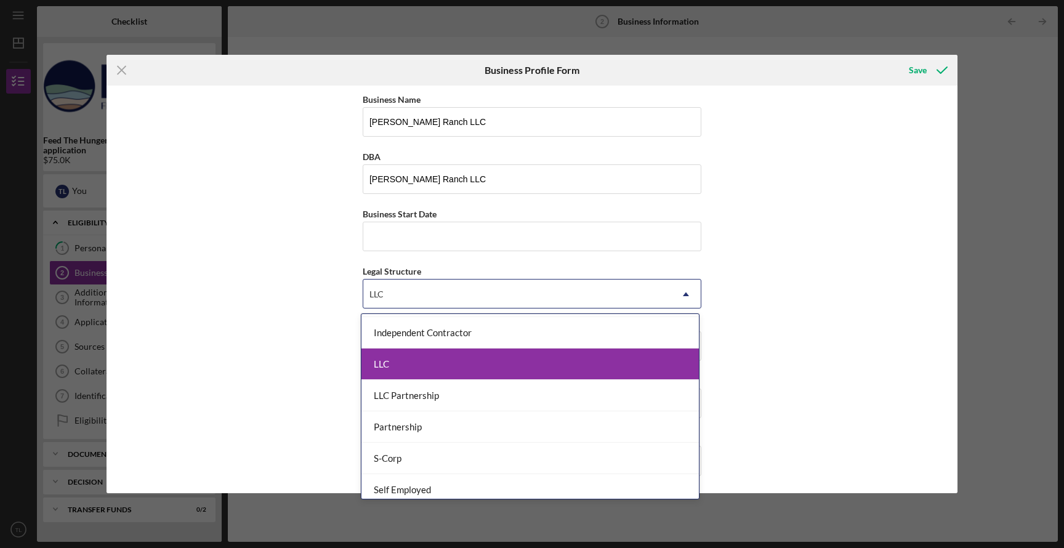
scroll to position [193, 0]
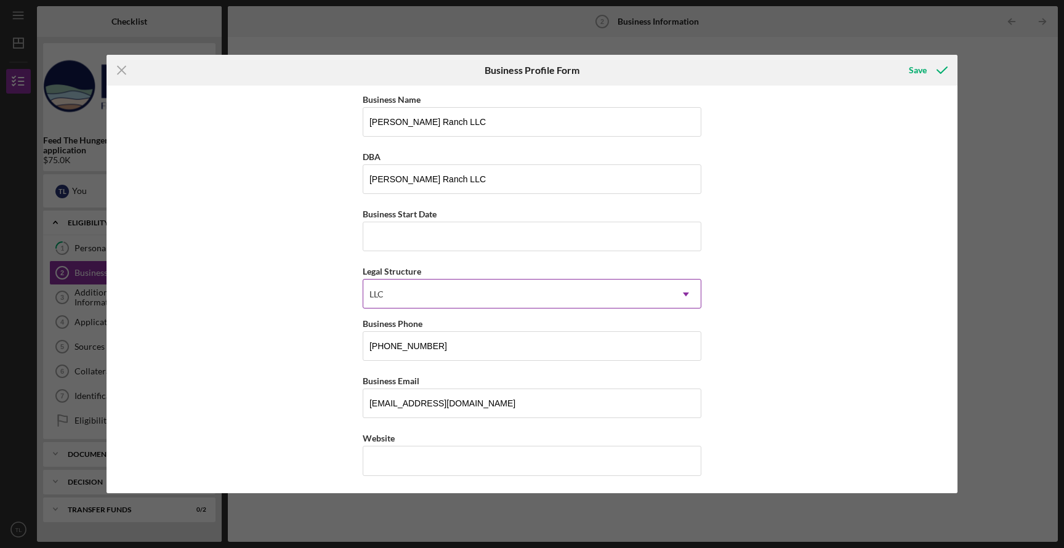
click at [453, 288] on div "LLC" at bounding box center [517, 294] width 308 height 28
click at [428, 244] on input "Business Start Date" at bounding box center [532, 237] width 339 height 30
click at [296, 263] on div "Business Name Lyman Ohana Ranch LLC DBA Lyman Ohana Ranch LLC Business Start Da…" at bounding box center [532, 290] width 851 height 408
click at [924, 69] on div "Save" at bounding box center [918, 70] width 18 height 25
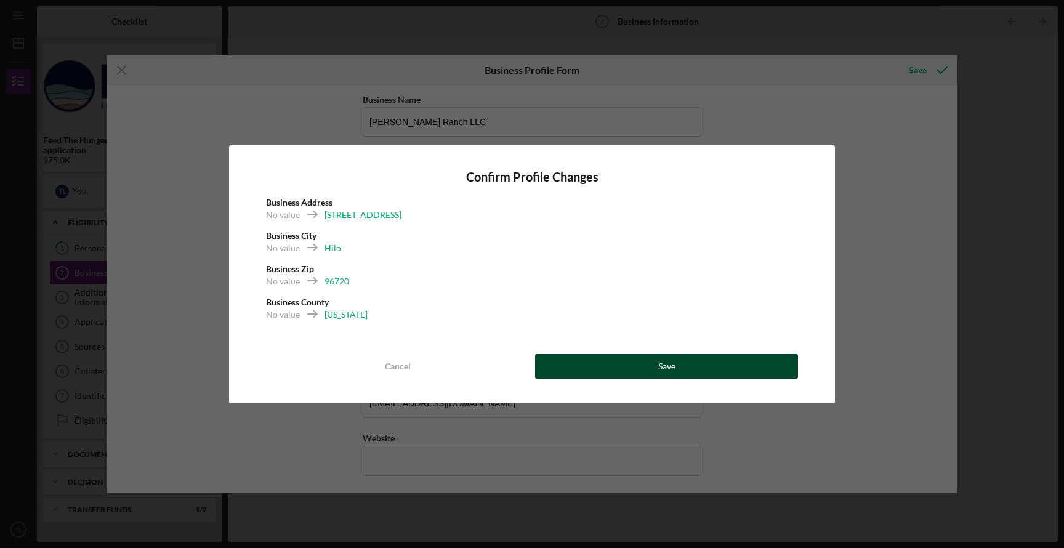
click at [616, 358] on button "Save" at bounding box center [666, 366] width 263 height 25
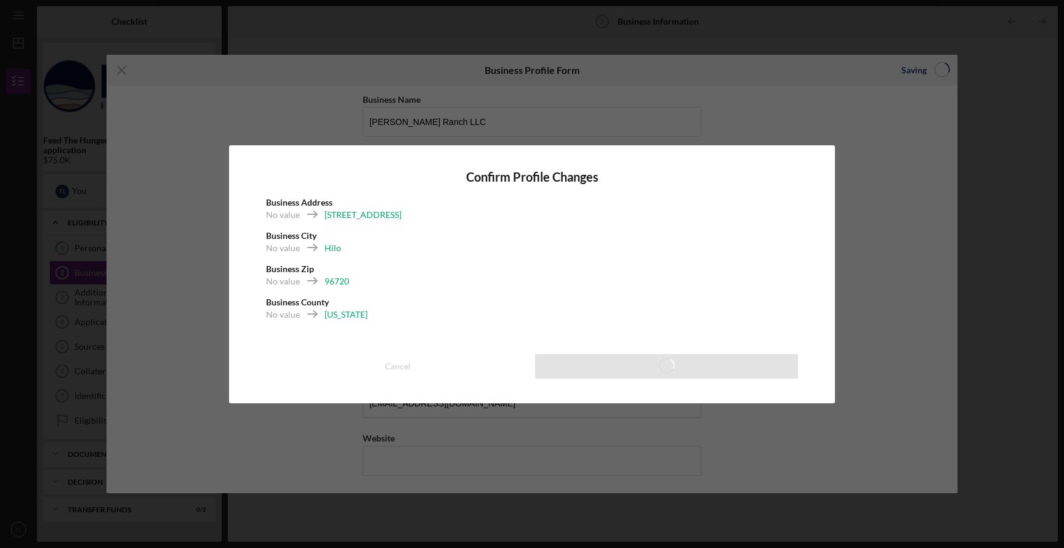
scroll to position [43, 0]
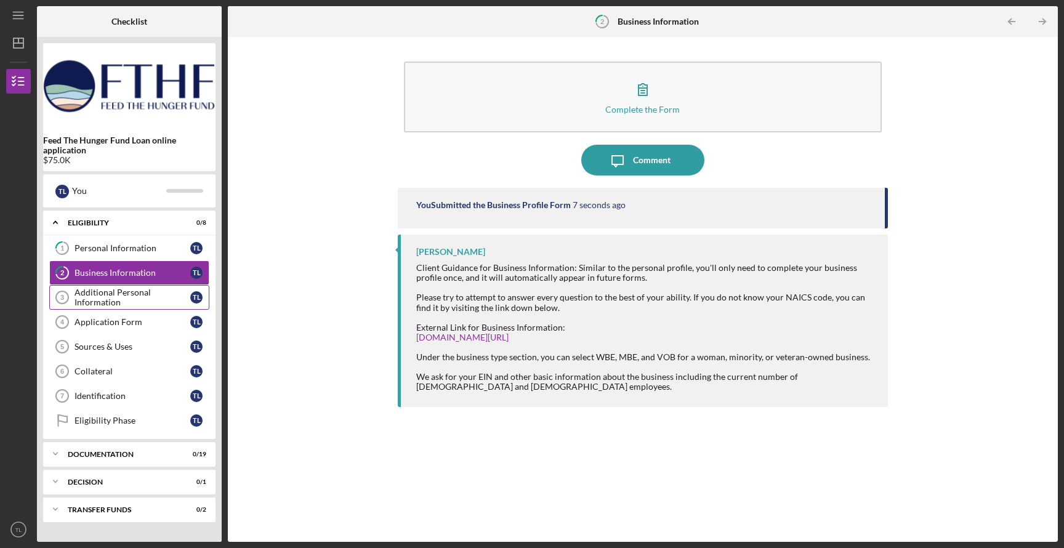
click at [120, 304] on div "Additional Personal Information" at bounding box center [133, 298] width 116 height 20
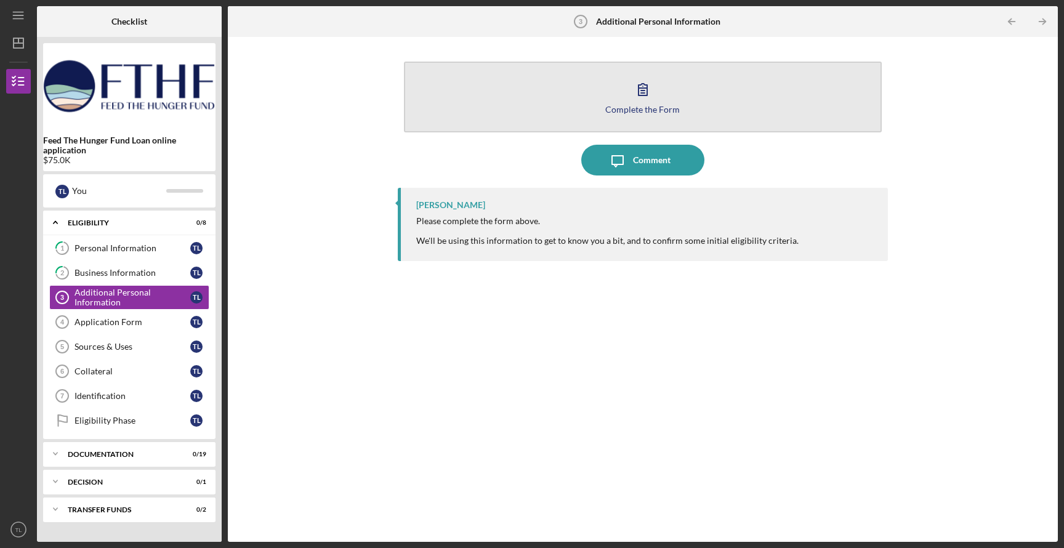
click at [634, 103] on icon "button" at bounding box center [643, 89] width 31 height 31
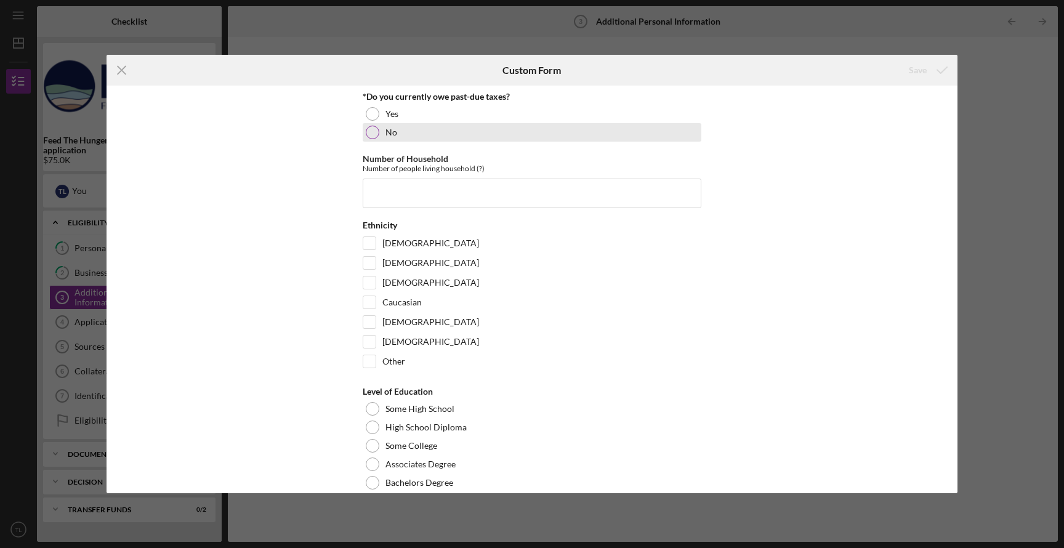
click at [369, 132] on div at bounding box center [373, 133] width 14 height 14
click at [381, 185] on input "Number of Household" at bounding box center [532, 194] width 339 height 30
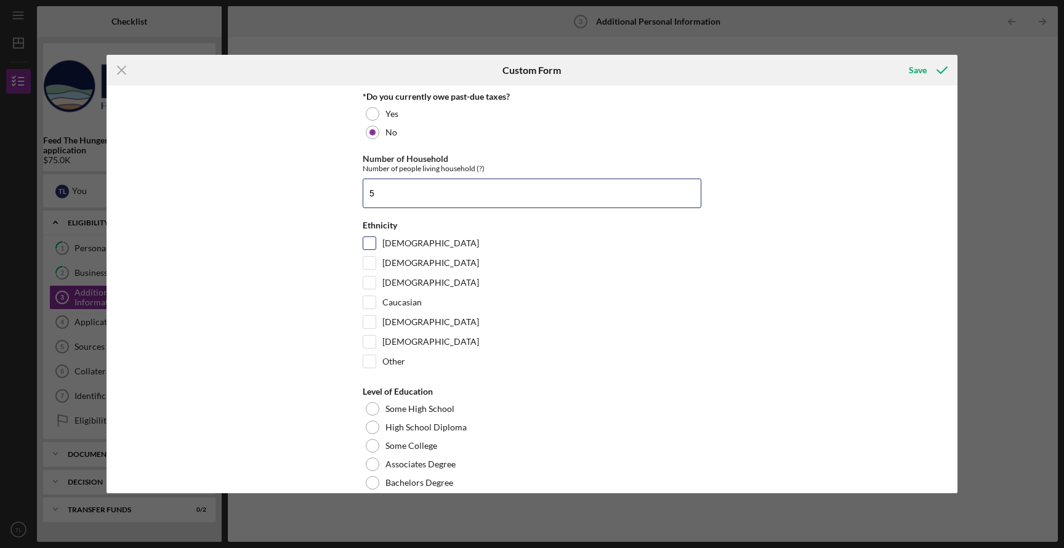
type input "5"
click at [368, 248] on input "Asian" at bounding box center [369, 243] width 12 height 12
checkbox input "true"
click at [365, 323] on input "Native Hawaiian" at bounding box center [369, 322] width 12 height 12
checkbox input "true"
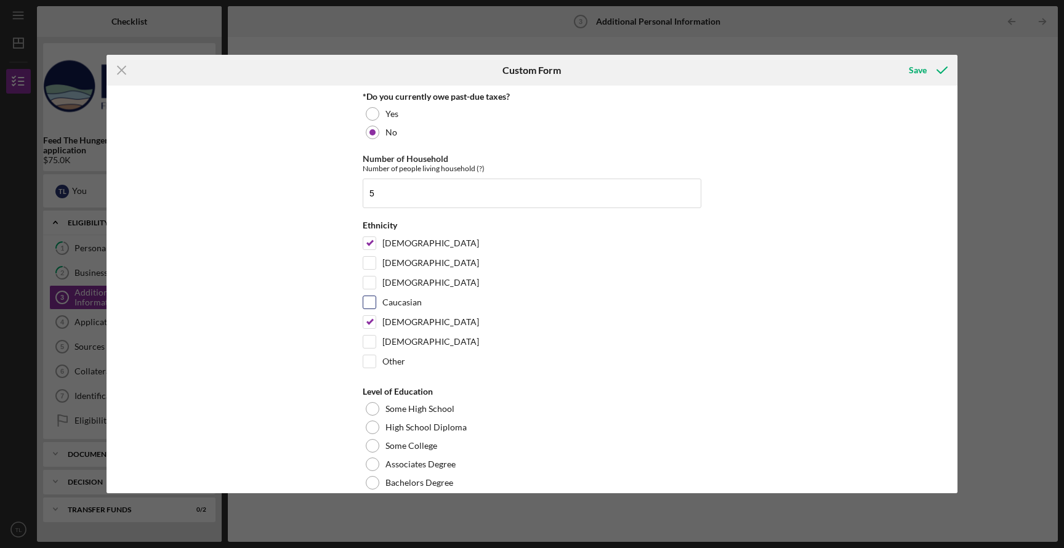
click at [365, 303] on input "Caucasian" at bounding box center [369, 302] width 12 height 12
checkbox input "true"
click at [369, 341] on input "Native American" at bounding box center [369, 342] width 12 height 12
checkbox input "true"
click at [370, 285] on input "Hispanic" at bounding box center [369, 283] width 12 height 12
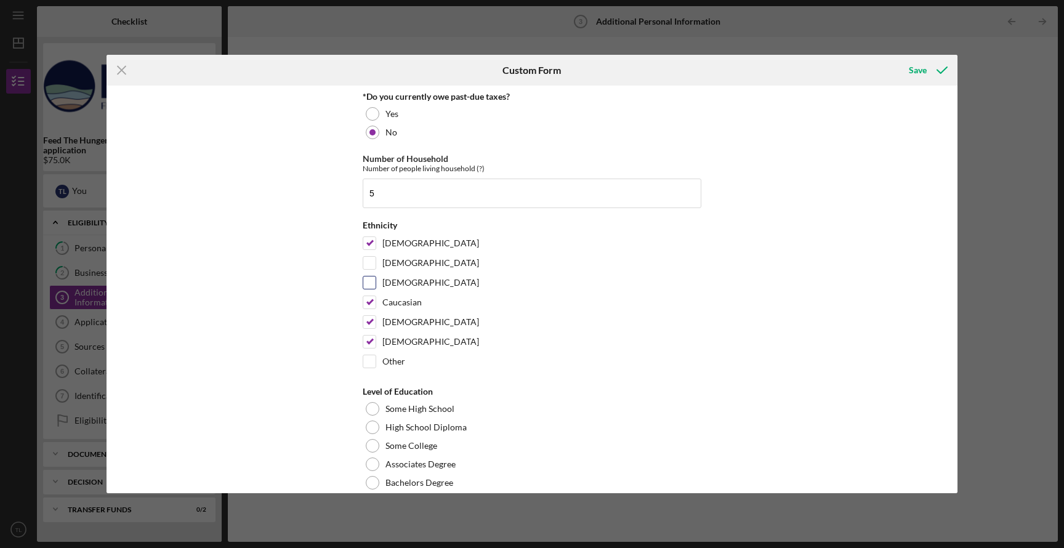
checkbox input "true"
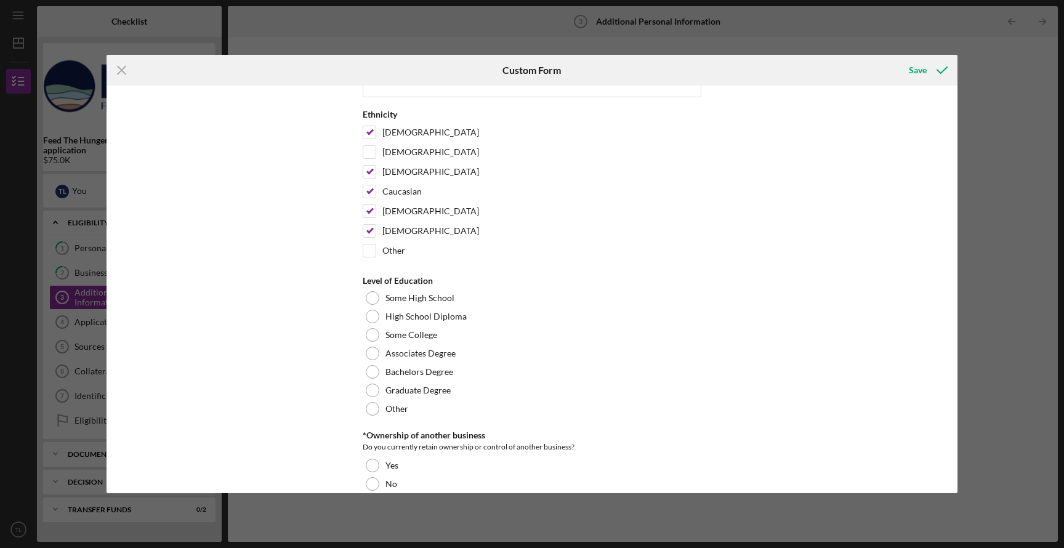
scroll to position [120, 0]
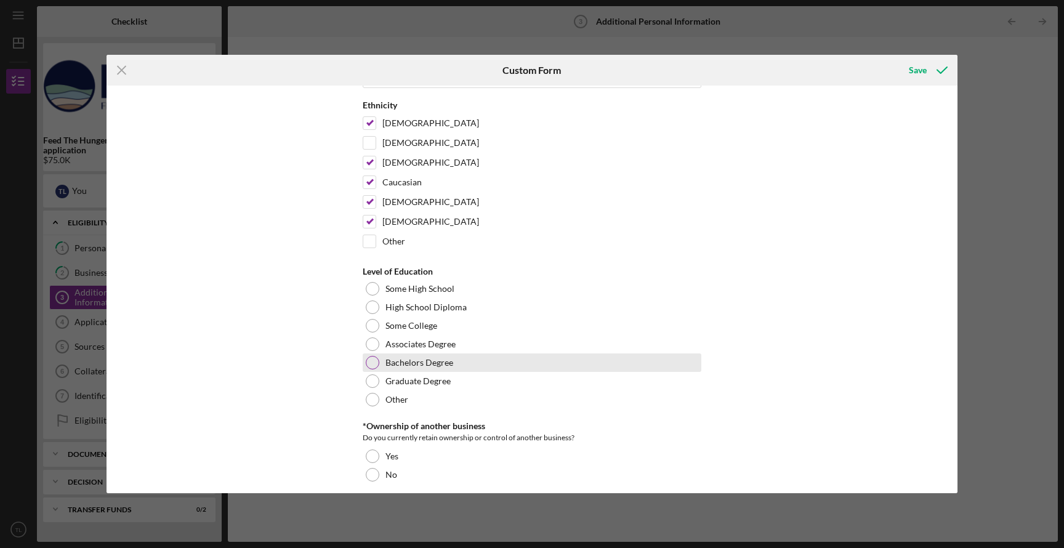
click at [371, 360] on div at bounding box center [373, 363] width 14 height 14
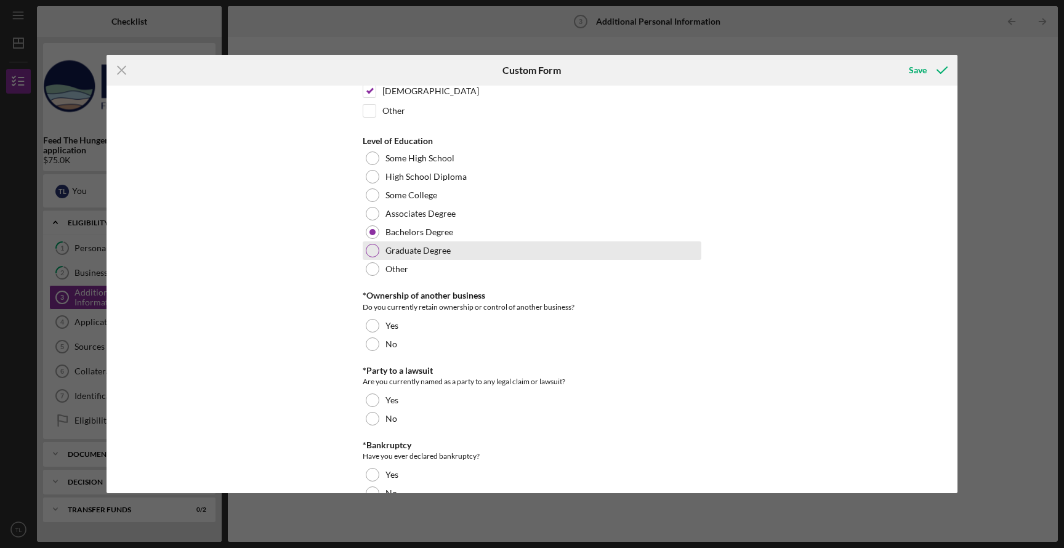
scroll to position [257, 0]
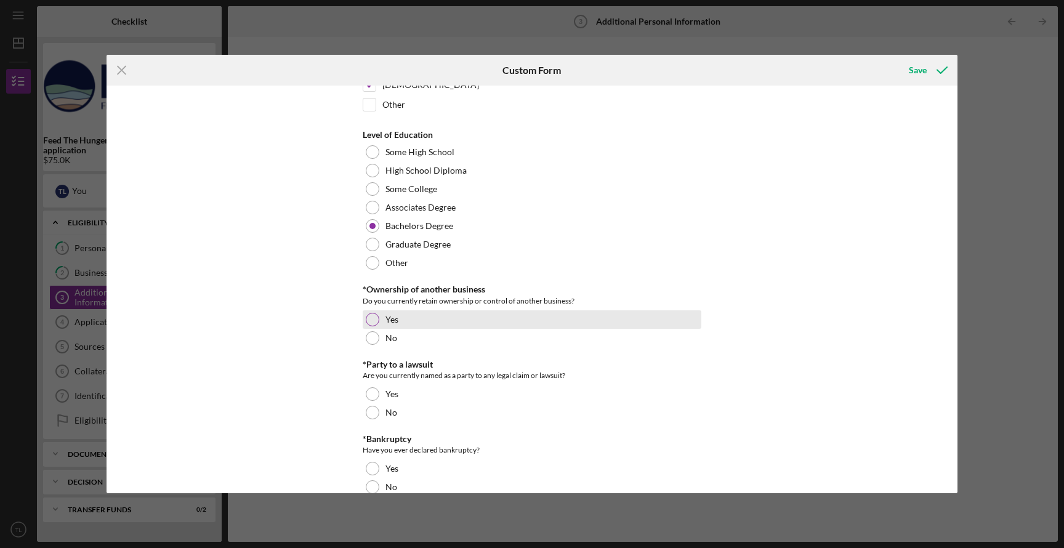
click at [370, 321] on div at bounding box center [373, 320] width 14 height 14
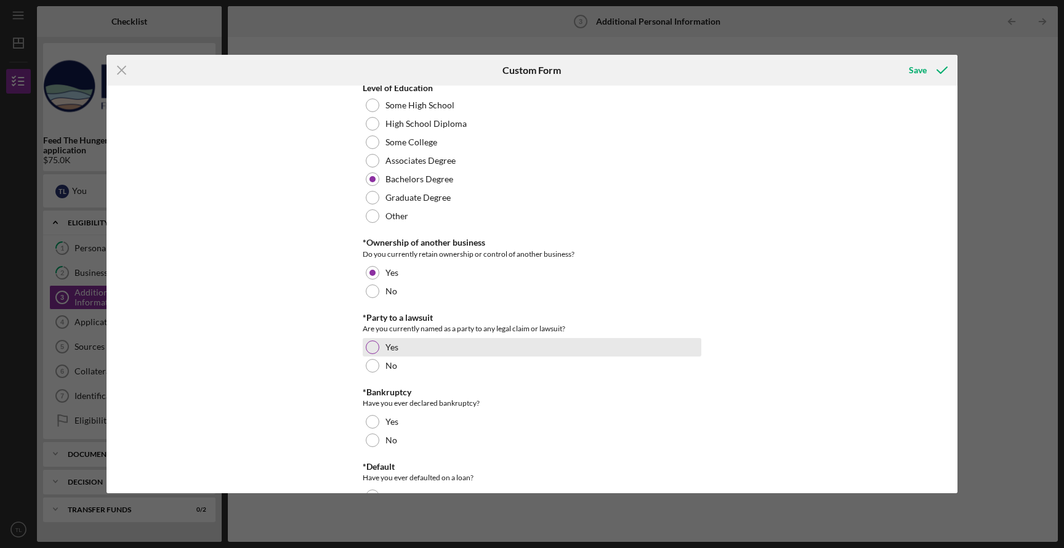
scroll to position [315, 0]
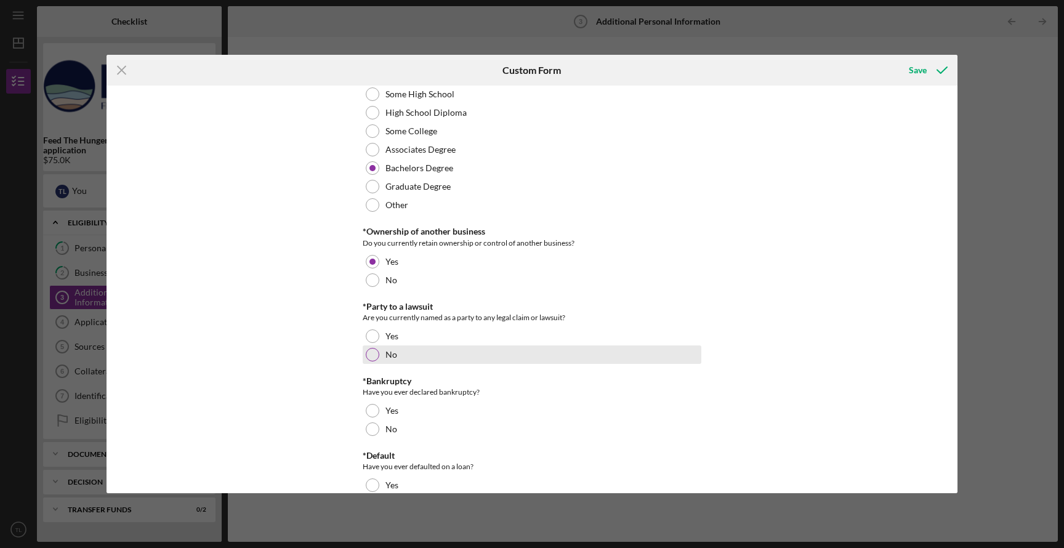
click at [371, 355] on div at bounding box center [373, 355] width 14 height 14
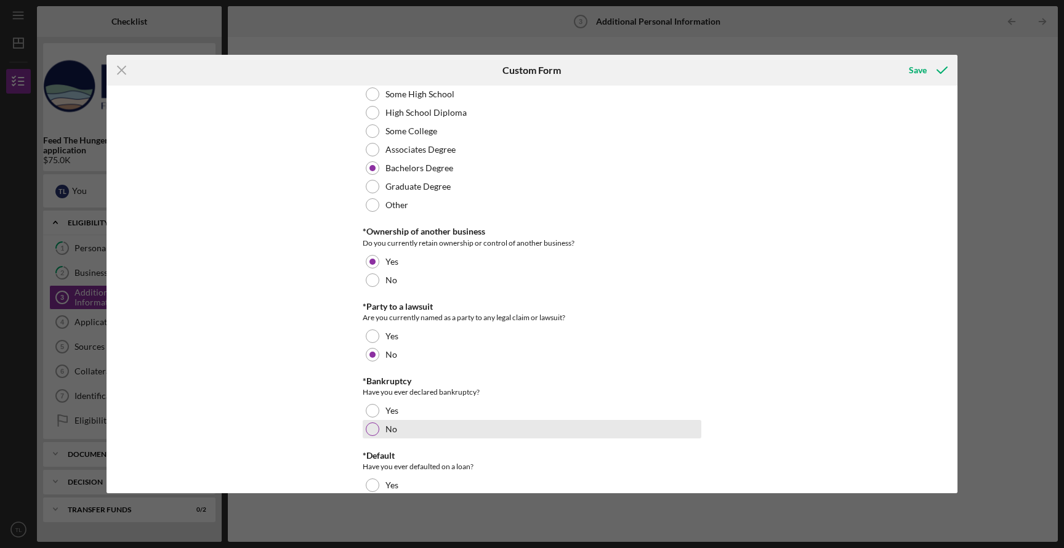
click at [370, 428] on div at bounding box center [373, 430] width 14 height 14
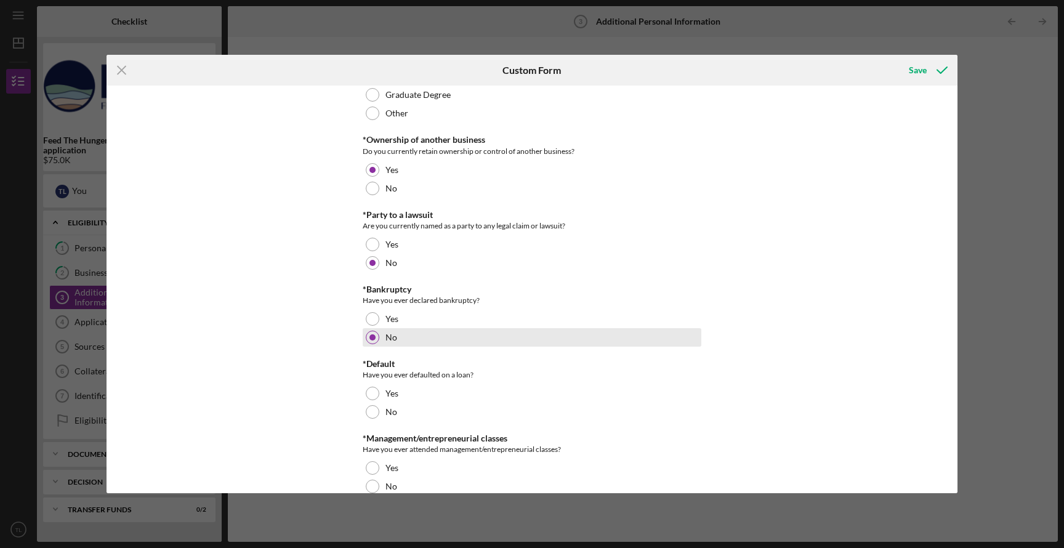
scroll to position [437, 0]
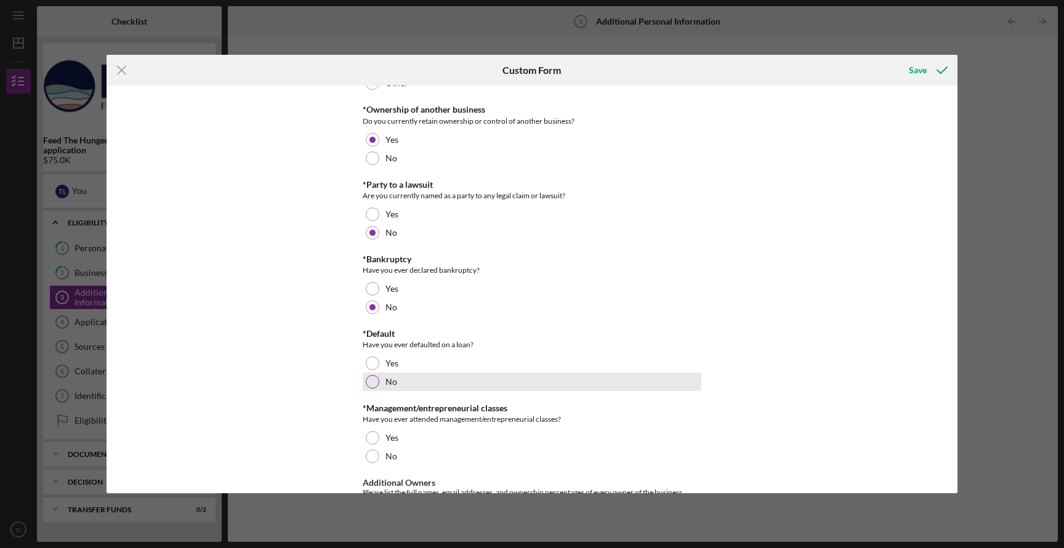
click at [370, 381] on div at bounding box center [373, 382] width 14 height 14
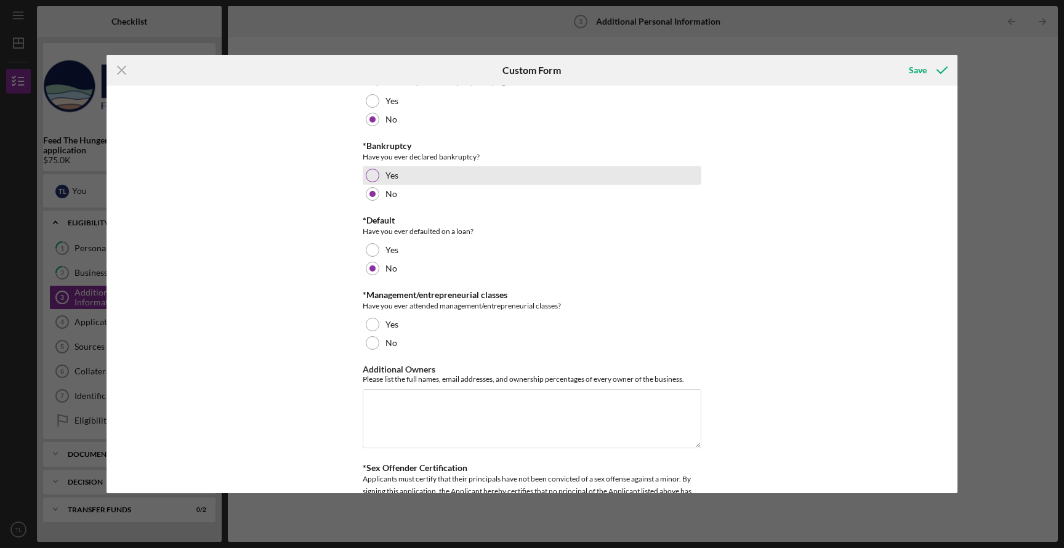
scroll to position [556, 0]
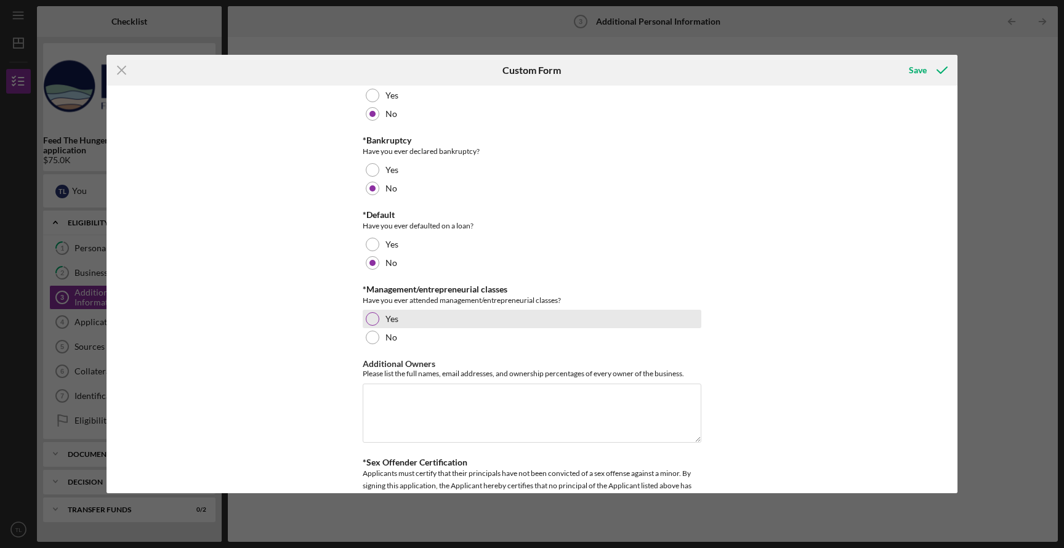
click at [370, 319] on div at bounding box center [373, 319] width 14 height 14
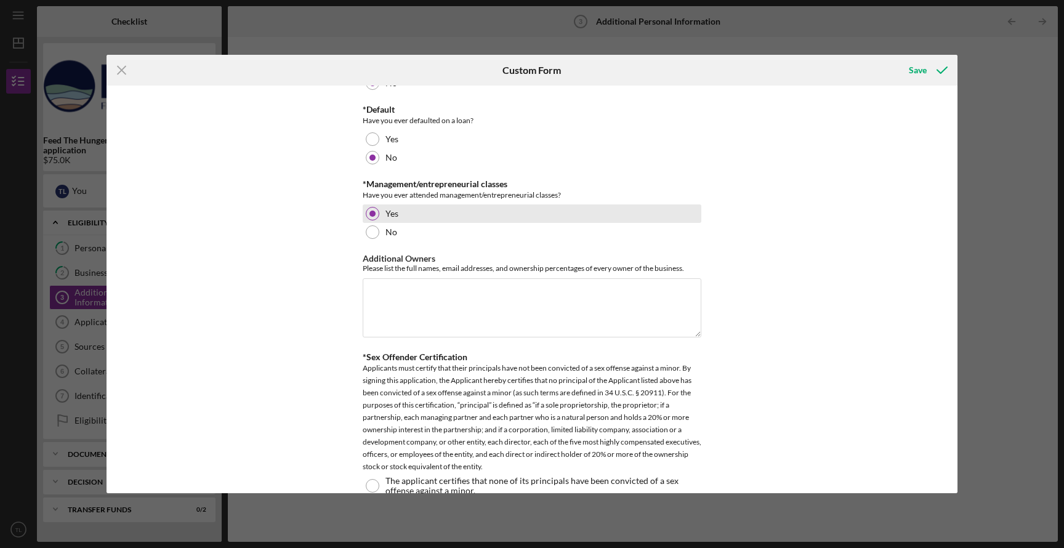
scroll to position [668, 0]
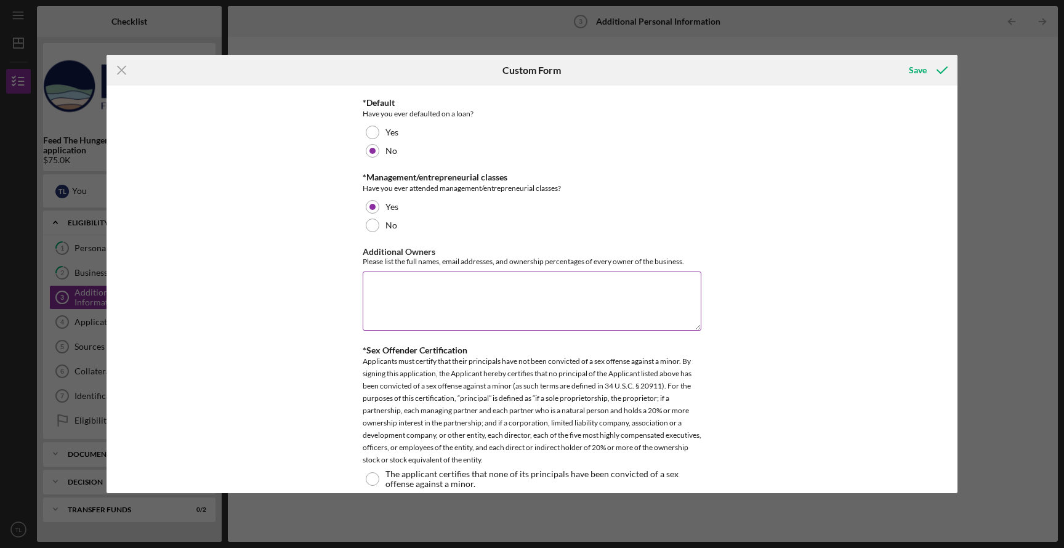
click at [392, 304] on textarea "Additional Owners" at bounding box center [532, 301] width 339 height 59
click at [370, 285] on textarea "Nautasha-Cheri Lyman; nautasha@lymancattle.com; 50%" at bounding box center [532, 301] width 339 height 59
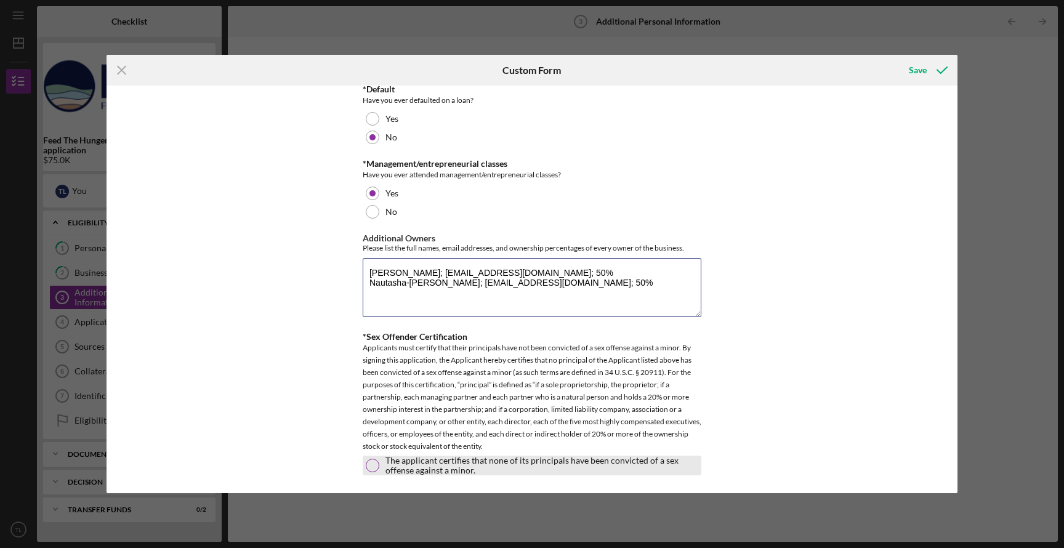
type textarea "Trystan Nakoa Lyman; trystan@lymancattle.com; 50% Nautasha-Cheri Lyman; nautash…"
click at [376, 462] on div at bounding box center [373, 466] width 14 height 14
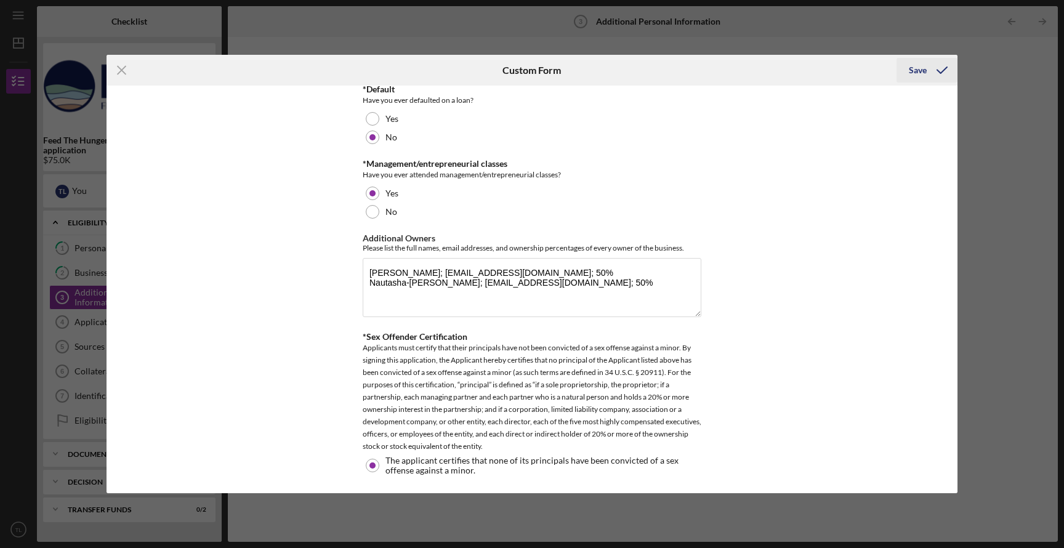
click at [916, 75] on div "Save" at bounding box center [918, 70] width 18 height 25
